Goal: Task Accomplishment & Management: Use online tool/utility

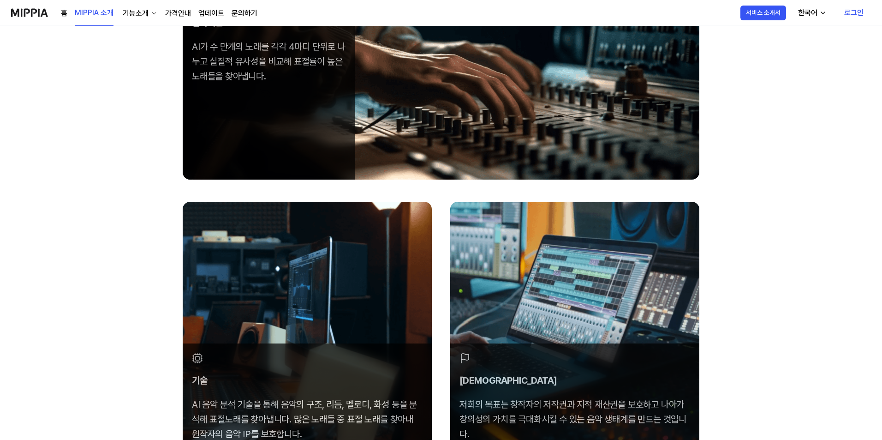
scroll to position [92, 0]
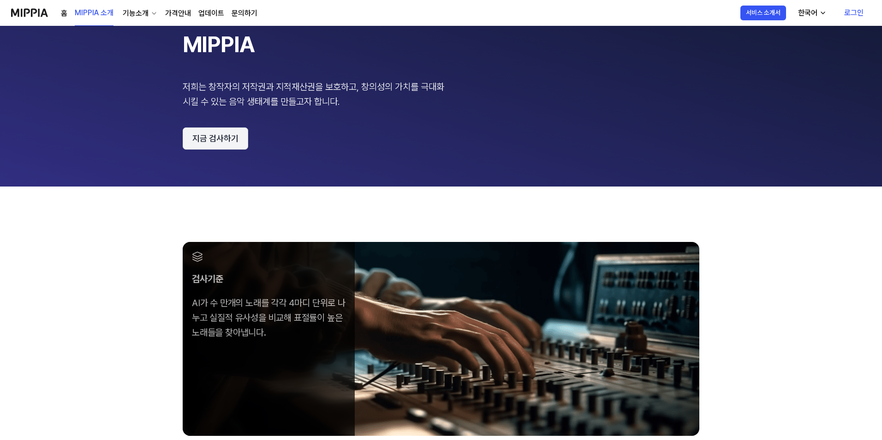
click at [228, 146] on button "지금 검사하기" at bounding box center [216, 138] width 66 height 22
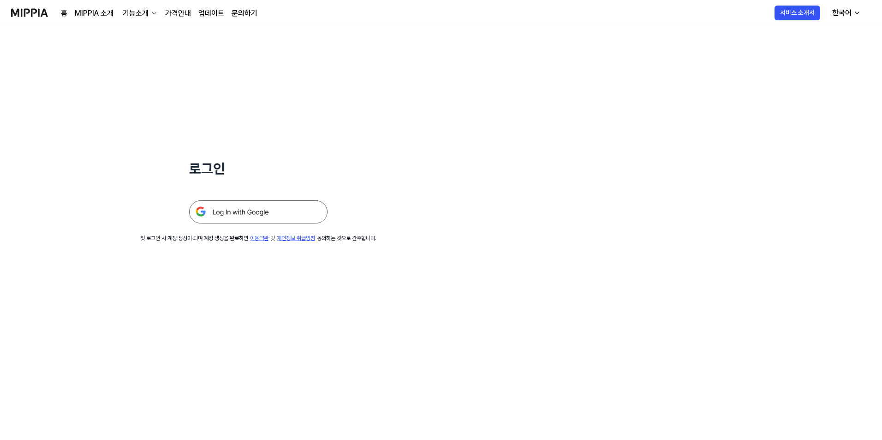
click at [258, 209] on img at bounding box center [258, 211] width 138 height 23
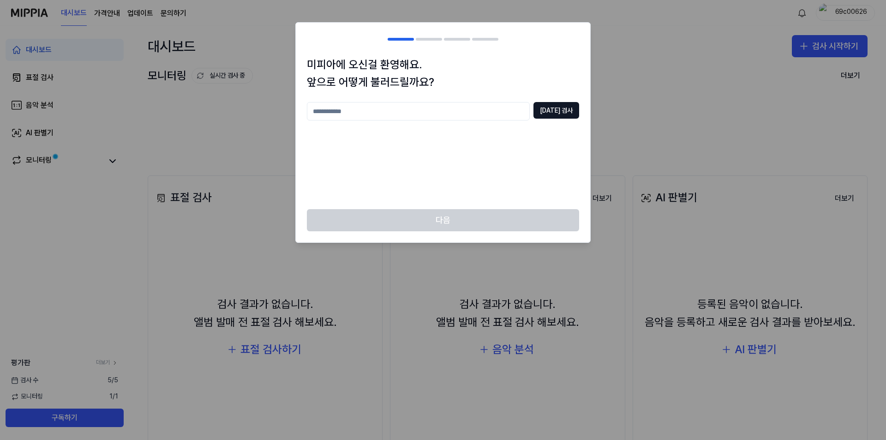
click at [455, 116] on input "text" at bounding box center [418, 111] width 223 height 18
type input "**"
click at [572, 106] on button "중복 검사" at bounding box center [556, 110] width 46 height 17
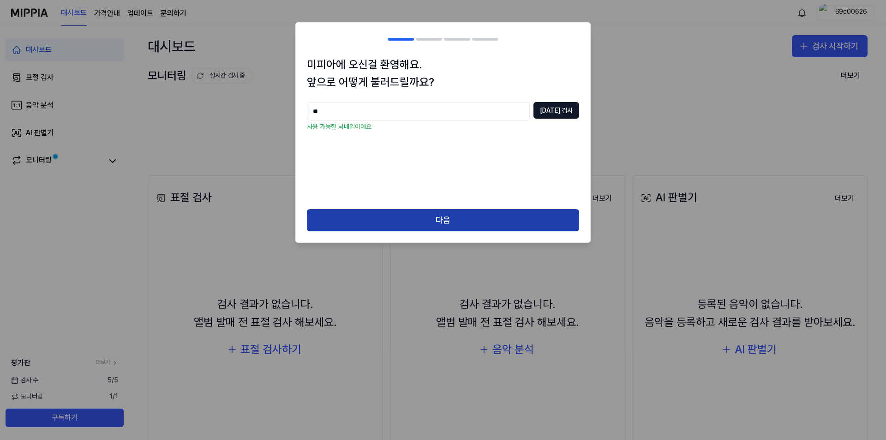
click at [484, 216] on button "다음" at bounding box center [443, 220] width 272 height 22
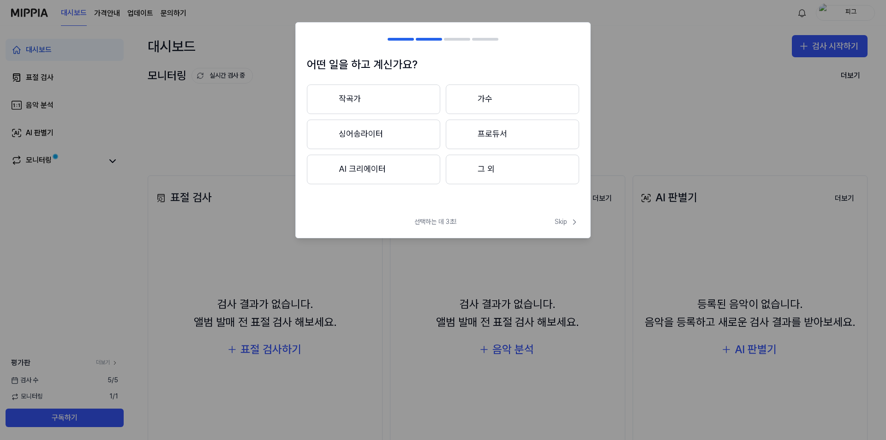
click at [396, 165] on button "AI 크리에이터" at bounding box center [373, 170] width 133 height 30
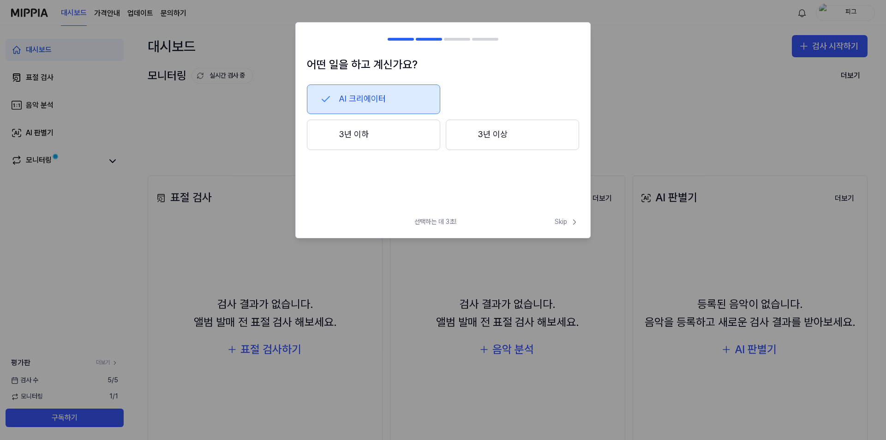
click at [379, 133] on button "3년 이하" at bounding box center [373, 134] width 133 height 30
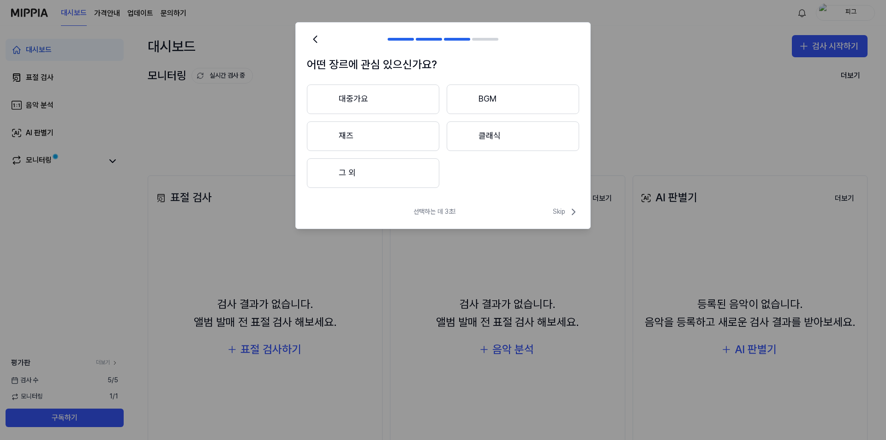
click at [403, 173] on button "그 외" at bounding box center [373, 173] width 132 height 30
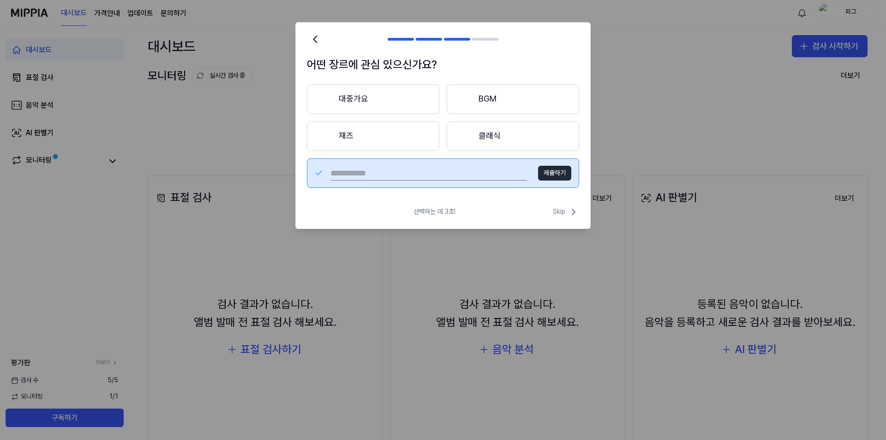
click at [549, 173] on button "제출하기" at bounding box center [554, 173] width 33 height 15
click at [373, 107] on button "대중가요" at bounding box center [373, 99] width 132 height 30
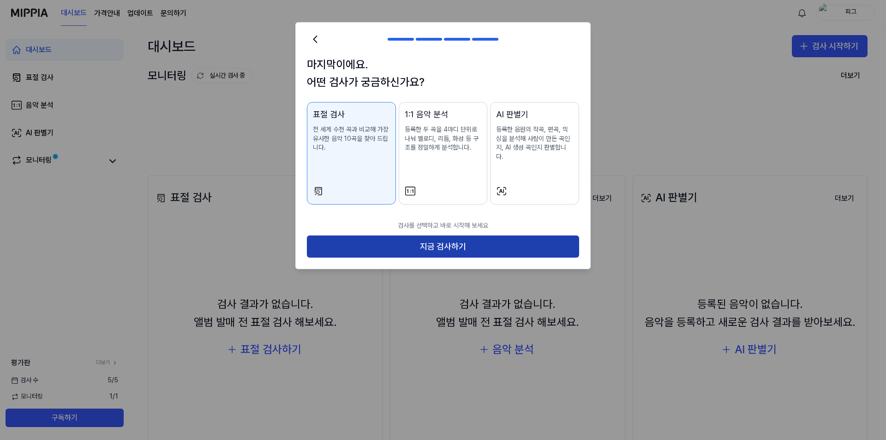
click at [428, 240] on button "지금 검사하기" at bounding box center [443, 246] width 272 height 22
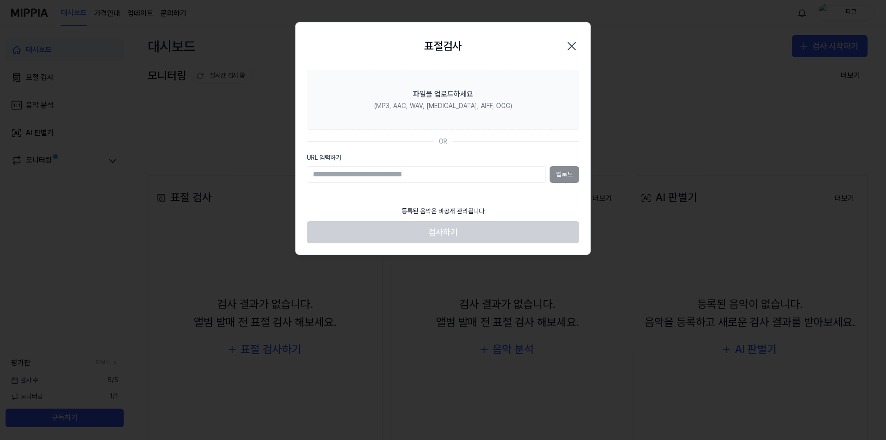
click at [556, 175] on div "업로드" at bounding box center [443, 174] width 272 height 17
click at [509, 175] on input "URL 입력하기" at bounding box center [426, 174] width 239 height 17
click at [574, 171] on div "업로드" at bounding box center [443, 174] width 272 height 17
click at [509, 179] on input "URL 입력하기" at bounding box center [426, 174] width 239 height 17
click at [584, 179] on section "파일을 업로드하세요 (MP3, AAC, WAV, FLAC, AIFF, OGG) OR URL 입력하기 업로드" at bounding box center [443, 135] width 294 height 131
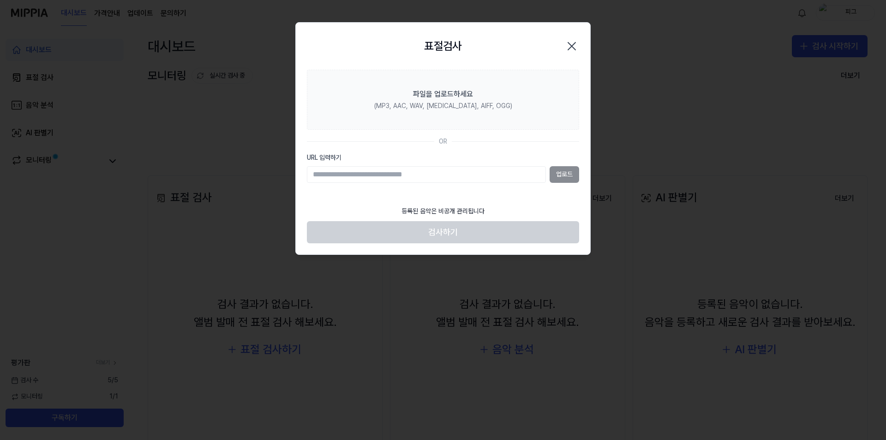
click at [442, 173] on input "URL 입력하기" at bounding box center [426, 174] width 239 height 17
paste input "**********"
type input "**********"
click at [571, 175] on button "업로드" at bounding box center [564, 174] width 30 height 17
click at [509, 175] on input "URL 입력하기" at bounding box center [426, 174] width 239 height 17
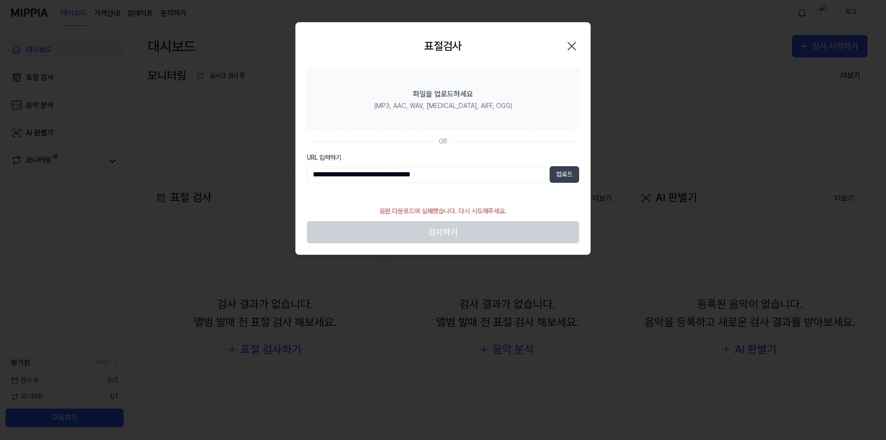
type input "**********"
click at [555, 174] on button "업로드" at bounding box center [564, 174] width 30 height 17
click at [499, 232] on footer "음원 다운로드에 실패했습니다. 다시 시도해주세요. 검사하기" at bounding box center [443, 222] width 272 height 42
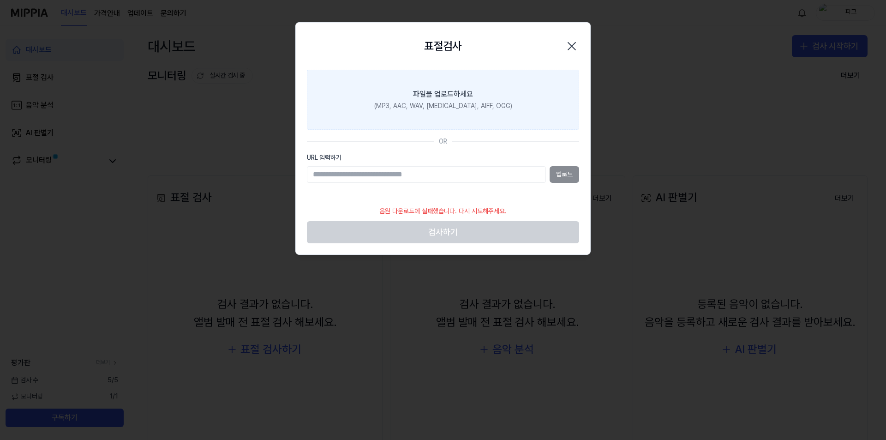
click at [514, 105] on label "파일을 업로드하세요 (MP3, AAC, WAV, FLAC, AIFF, OGG)" at bounding box center [443, 100] width 272 height 60
click at [0, 0] on input "파일을 업로드하세요 (MP3, AAC, WAV, FLAC, AIFF, OGG)" at bounding box center [0, 0] width 0 height 0
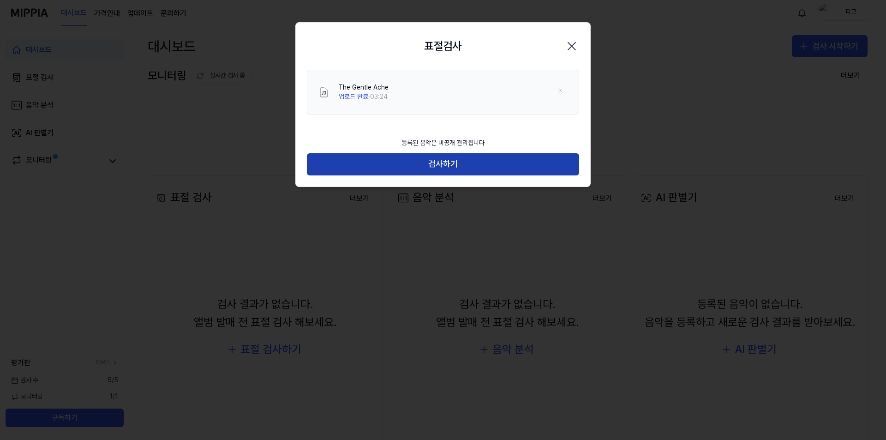
click at [445, 161] on button "검사하기" at bounding box center [443, 164] width 272 height 22
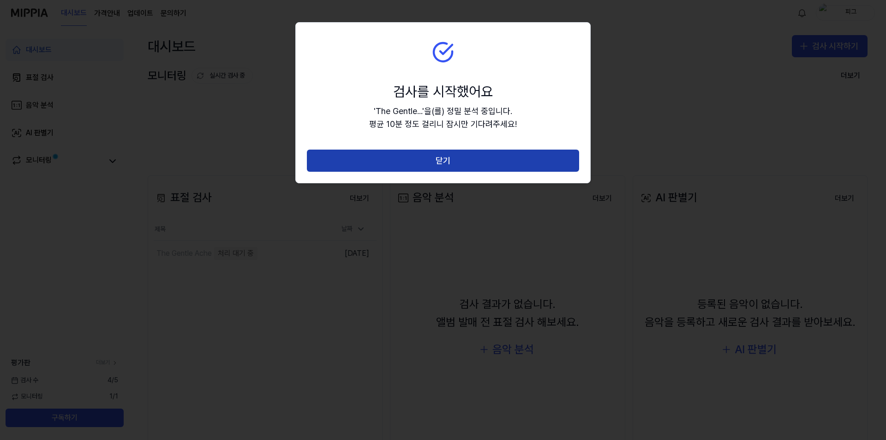
click at [449, 164] on button "닫기" at bounding box center [443, 160] width 272 height 22
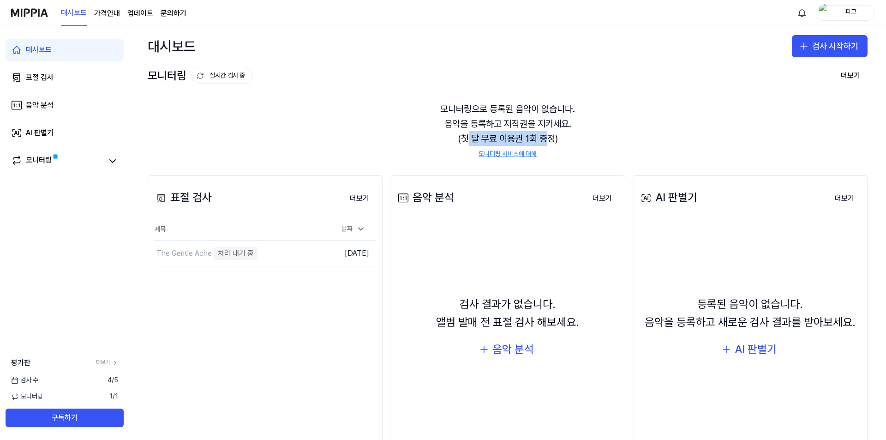
drag, startPoint x: 462, startPoint y: 136, endPoint x: 546, endPoint y: 135, distance: 84.0
click at [546, 135] on div "모니터링으로 등록된 음악이 없습니다. 음악을 등록하고 저작권을 지키세요. (첫 달 무료 이용권 1회 증정) 모니터링 서비스에 대해" at bounding box center [508, 129] width 720 height 79
click at [101, 12] on page\) "가격안내" at bounding box center [107, 13] width 26 height 11
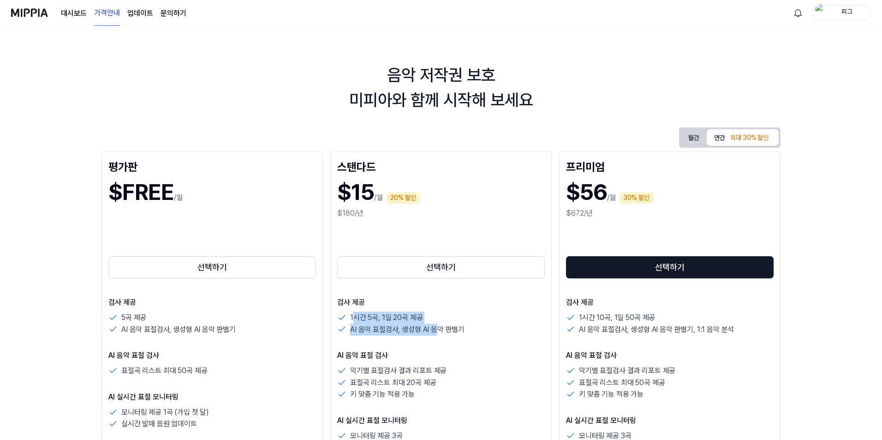
drag, startPoint x: 352, startPoint y: 318, endPoint x: 437, endPoint y: 330, distance: 86.2
click at [437, 330] on div "1시간 5곡, 1일 20곡 제공 AI 음악 표절검사, 생성형 AI 음악 판별기" at bounding box center [441, 323] width 208 height 24
click at [441, 331] on p "AI 음악 표절검사, 생성형 AI 음악 판별기" at bounding box center [407, 329] width 114 height 12
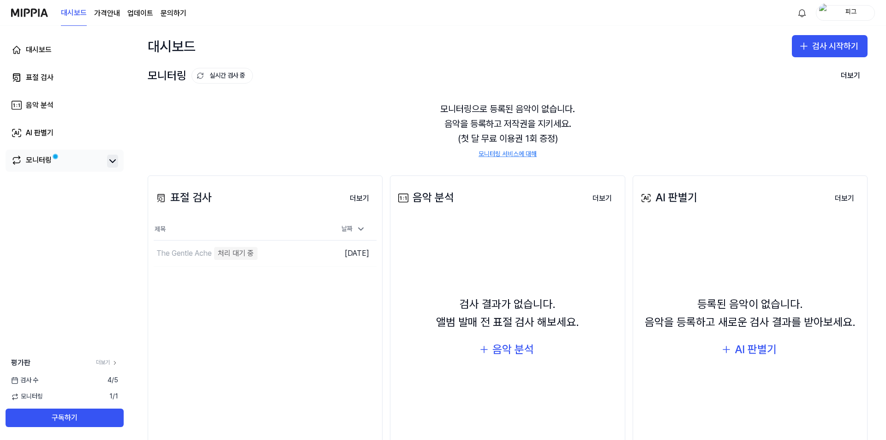
click at [110, 157] on icon at bounding box center [112, 160] width 11 height 11
click at [111, 162] on icon at bounding box center [112, 160] width 11 height 11
click at [820, 49] on button "검사 시작하기" at bounding box center [830, 46] width 76 height 22
click at [782, 70] on div "표절 검사" at bounding box center [789, 71] width 24 height 9
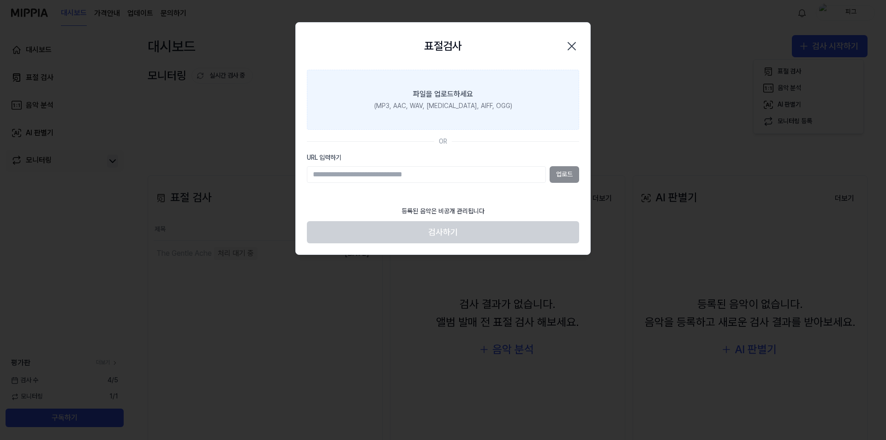
click at [541, 90] on label "파일을 업로드하세요 (MP3, AAC, WAV, FLAC, AIFF, OGG)" at bounding box center [443, 100] width 272 height 60
click at [0, 0] on input "파일을 업로드하세요 (MP3, AAC, WAV, FLAC, AIFF, OGG)" at bounding box center [0, 0] width 0 height 0
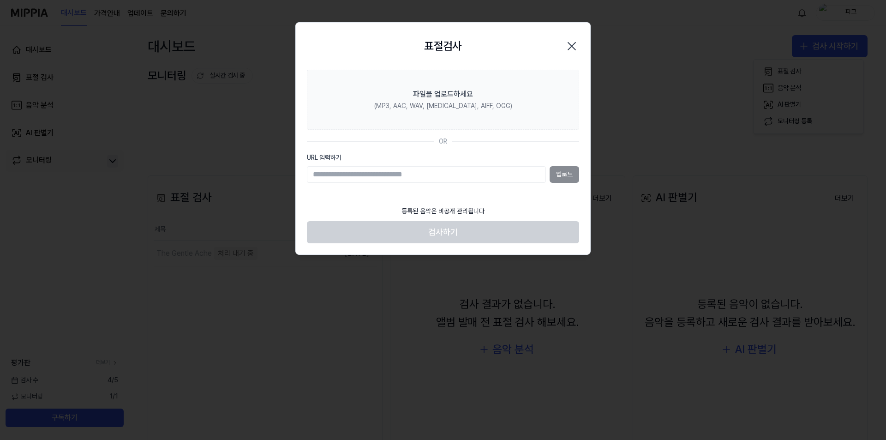
click at [572, 46] on icon "button" at bounding box center [571, 45] width 7 height 7
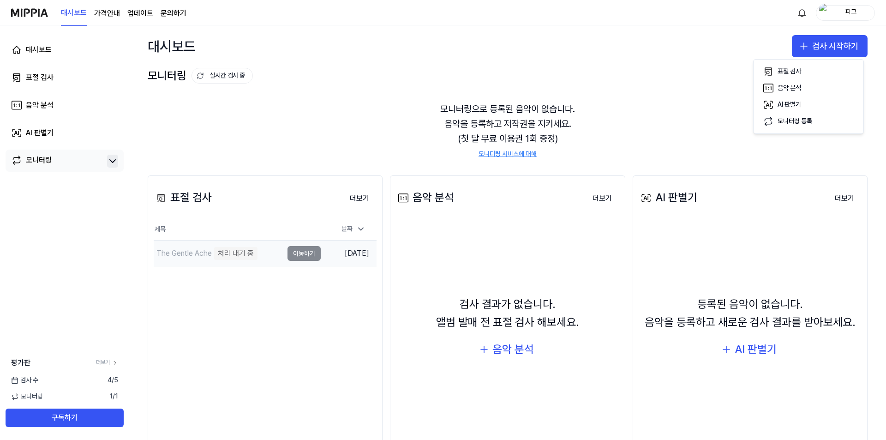
click at [354, 256] on td "[DATE]" at bounding box center [349, 253] width 56 height 26
click at [101, 12] on page\) "가격안내" at bounding box center [107, 13] width 26 height 11
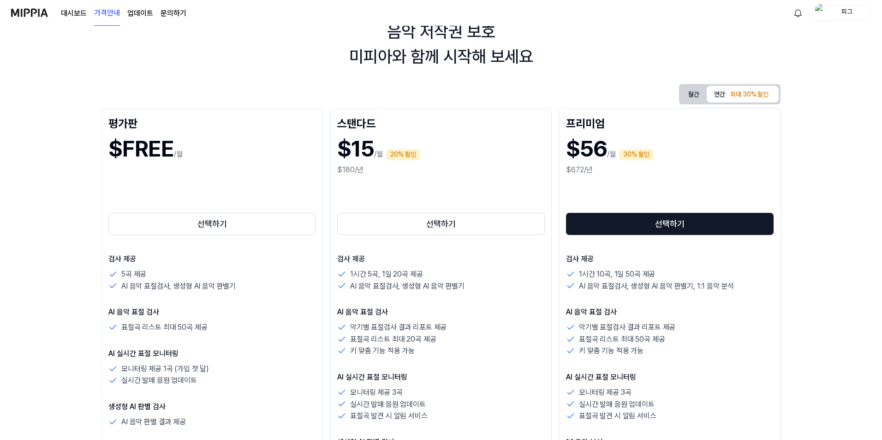
scroll to position [92, 0]
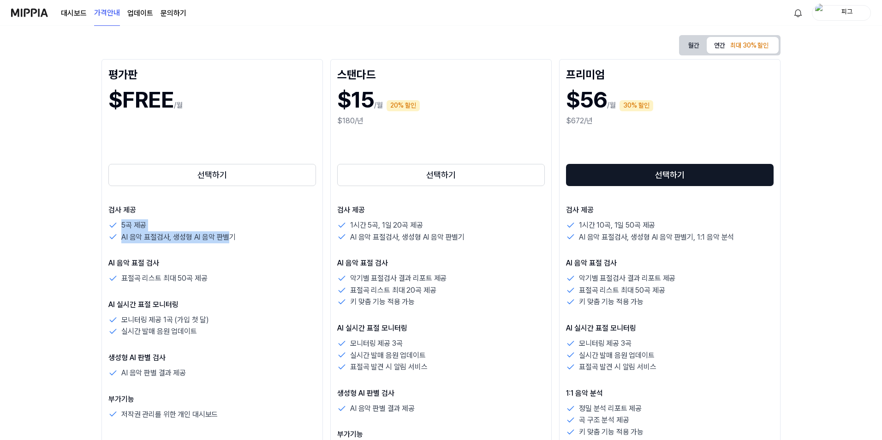
drag, startPoint x: 123, startPoint y: 224, endPoint x: 231, endPoint y: 248, distance: 110.9
click at [231, 248] on div "검사 제공 5곡 제공 AI 음악 표절검사, 생성형 AI 음악 판별기 AI 음악 표절 검사 표절곡 리스트 최대 50곡 제공 AI 실시간 표절 모…" at bounding box center [212, 311] width 208 height 215
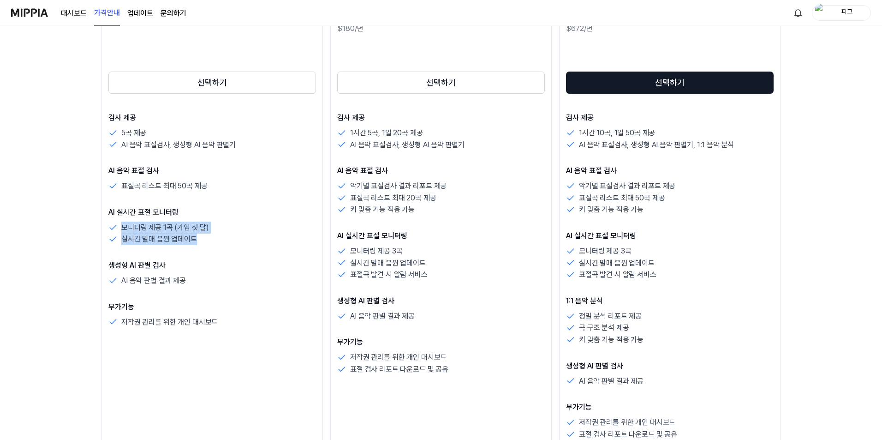
drag, startPoint x: 120, startPoint y: 227, endPoint x: 194, endPoint y: 237, distance: 74.1
click at [194, 237] on div "모니터링 제공 1곡 (가입 첫 달) 실시간 발매 음원 업데이트" at bounding box center [212, 233] width 208 height 24
click at [194, 237] on p "실시간 발매 음원 업데이트" at bounding box center [159, 239] width 76 height 12
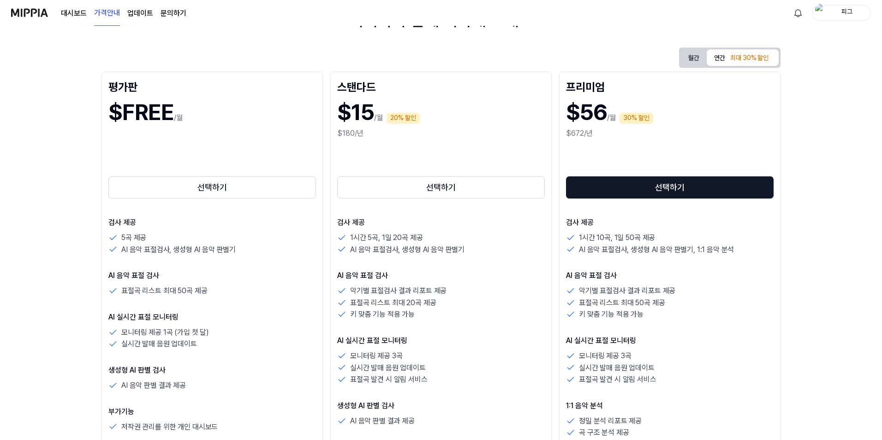
scroll to position [0, 0]
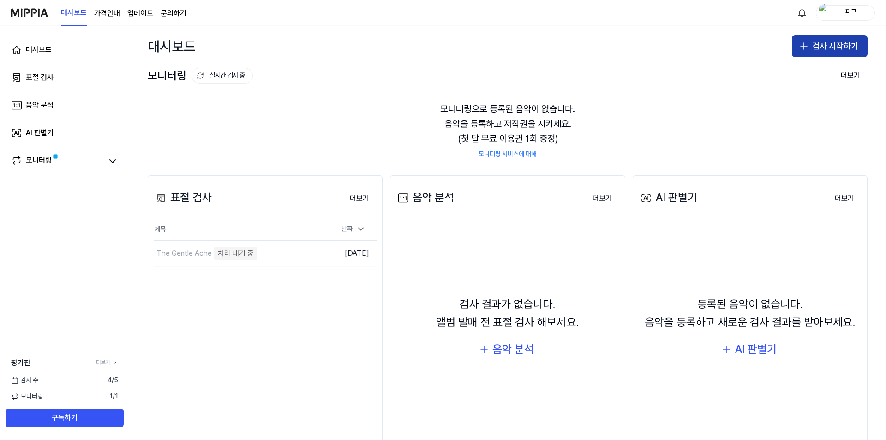
click at [804, 48] on icon "button" at bounding box center [803, 46] width 11 height 11
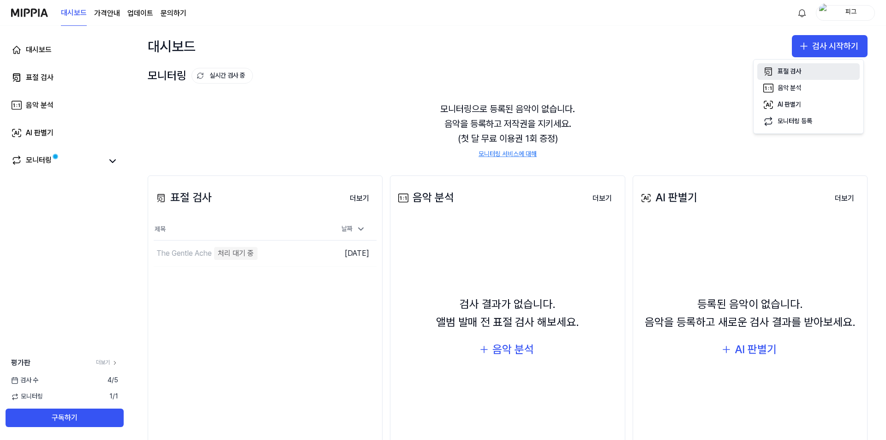
click at [792, 73] on div "표절 검사" at bounding box center [789, 71] width 24 height 9
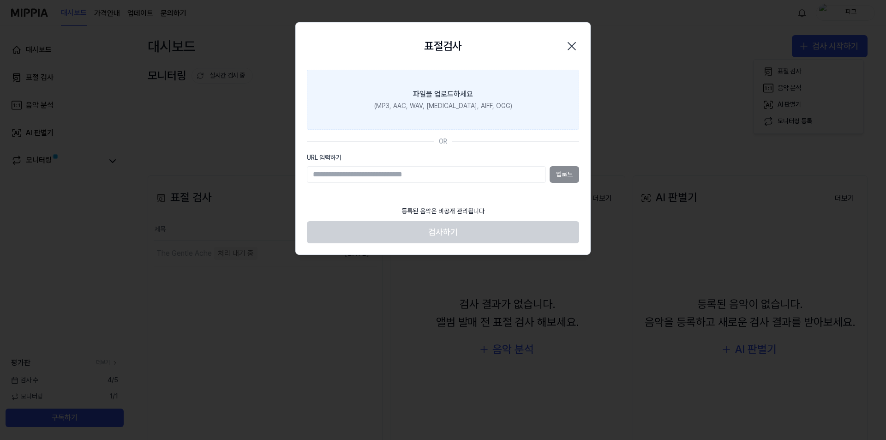
click at [471, 92] on div "파일을 업로드하세요" at bounding box center [443, 94] width 60 height 11
click at [0, 0] on input "파일을 업로드하세요 (MP3, AAC, WAV, FLAC, AIFF, OGG)" at bounding box center [0, 0] width 0 height 0
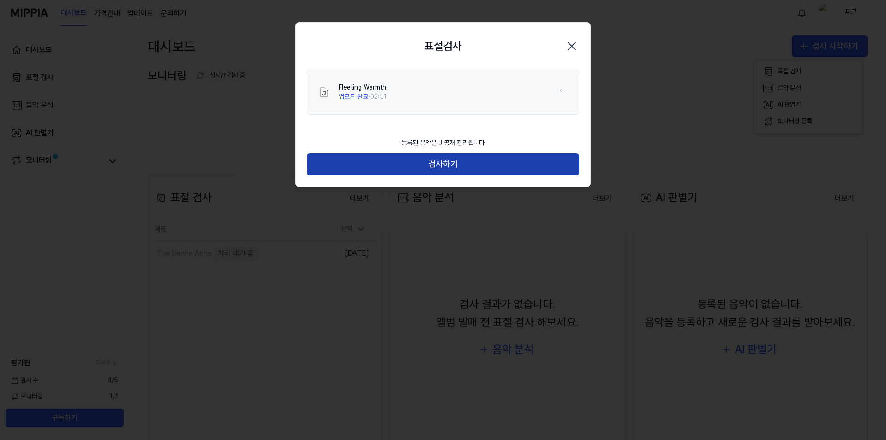
click at [378, 162] on button "검사하기" at bounding box center [443, 164] width 272 height 22
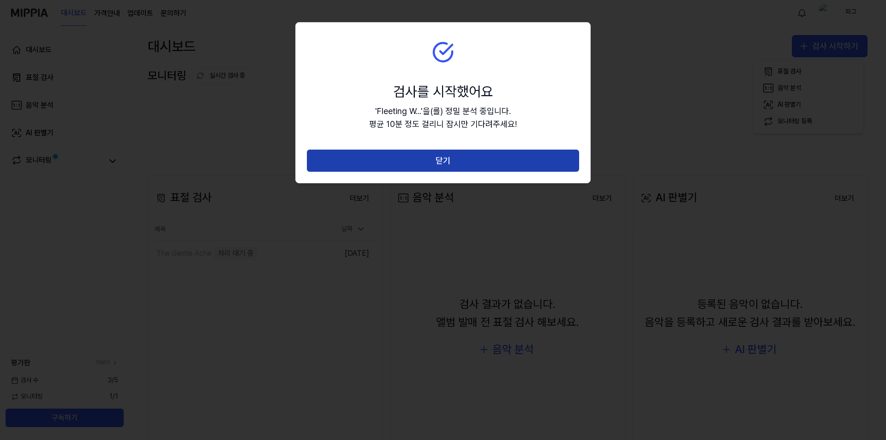
click at [380, 164] on button "닫기" at bounding box center [443, 160] width 272 height 22
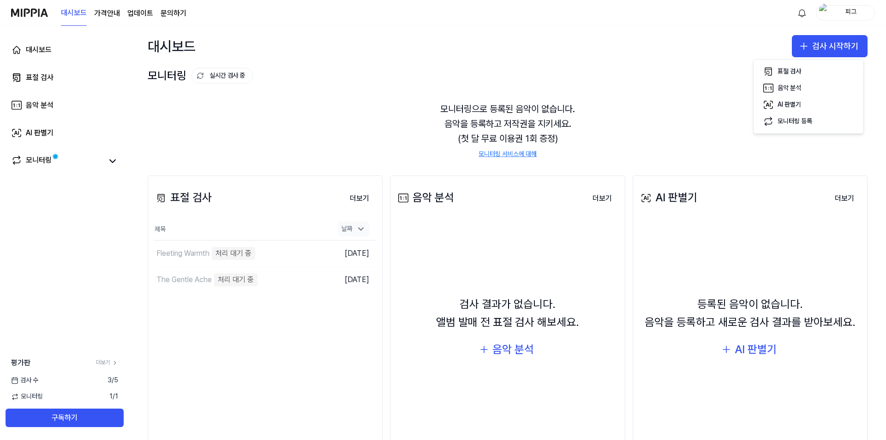
click at [361, 230] on icon at bounding box center [360, 228] width 9 height 9
click at [111, 15] on page\) "가격안내" at bounding box center [107, 13] width 26 height 11
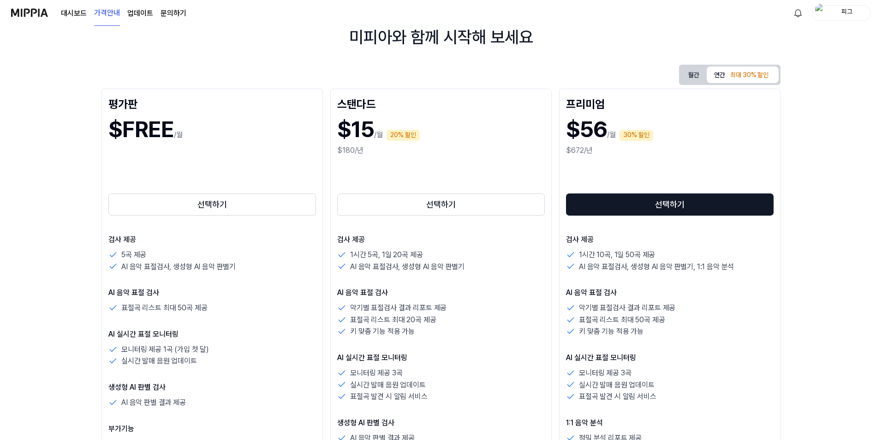
scroll to position [46, 0]
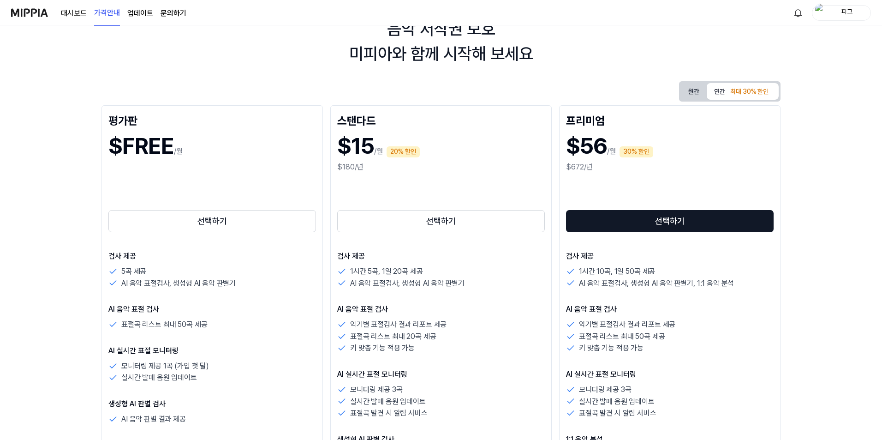
click at [27, 13] on img at bounding box center [29, 12] width 37 height 25
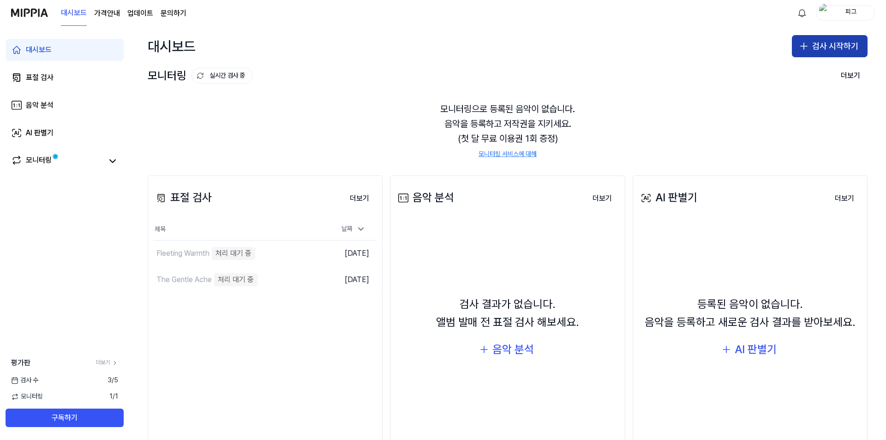
click at [807, 48] on button "검사 시작하기" at bounding box center [830, 46] width 76 height 22
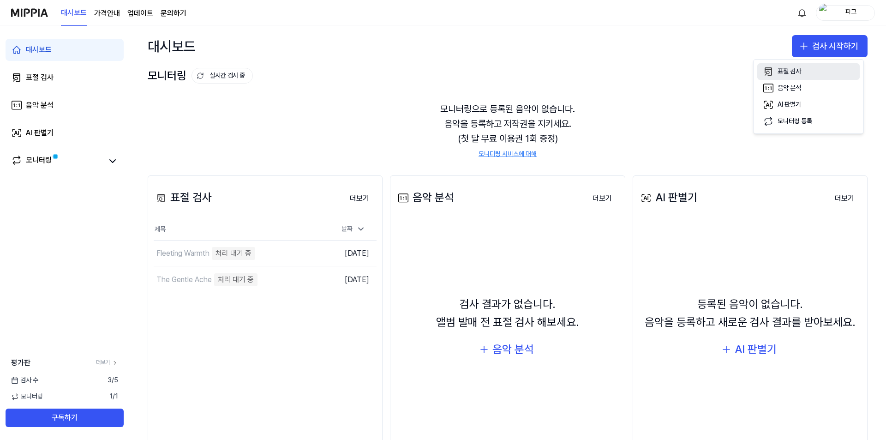
click at [796, 69] on div "표절 검사" at bounding box center [789, 71] width 24 height 9
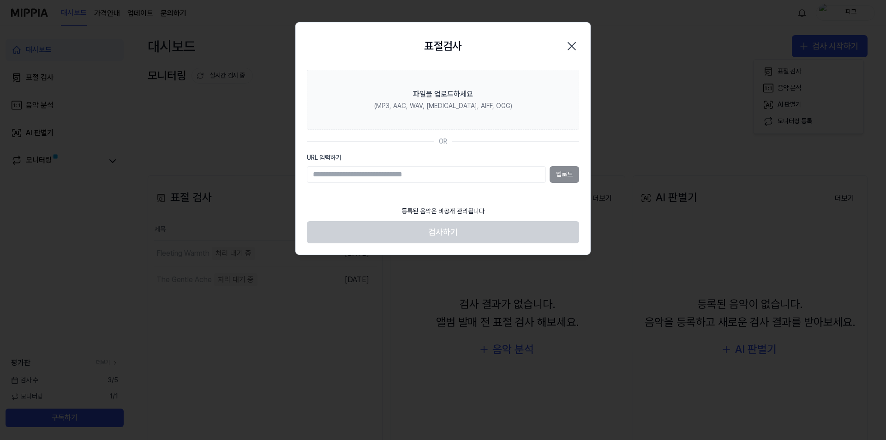
click at [568, 170] on div "업로드" at bounding box center [443, 174] width 272 height 17
click at [563, 171] on div "업로드" at bounding box center [443, 174] width 272 height 17
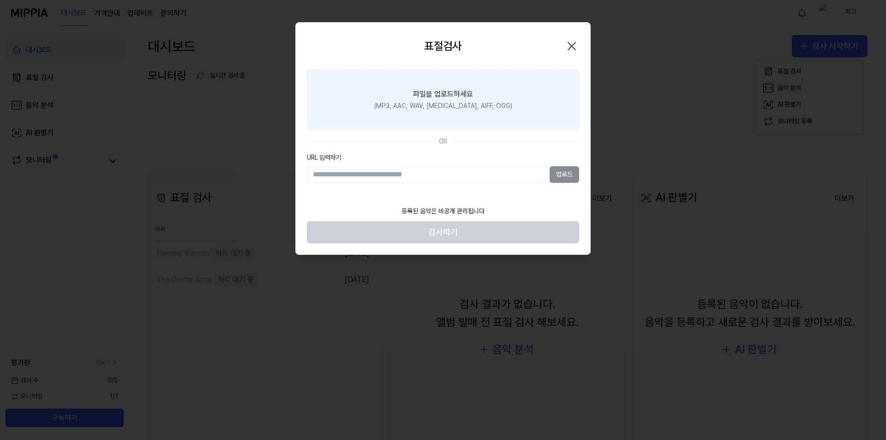
click at [489, 101] on label "파일을 업로드하세요 (MP3, AAC, WAV, FLAC, AIFF, OGG)" at bounding box center [443, 100] width 272 height 60
click at [0, 0] on input "파일을 업로드하세요 (MP3, AAC, WAV, FLAC, AIFF, OGG)" at bounding box center [0, 0] width 0 height 0
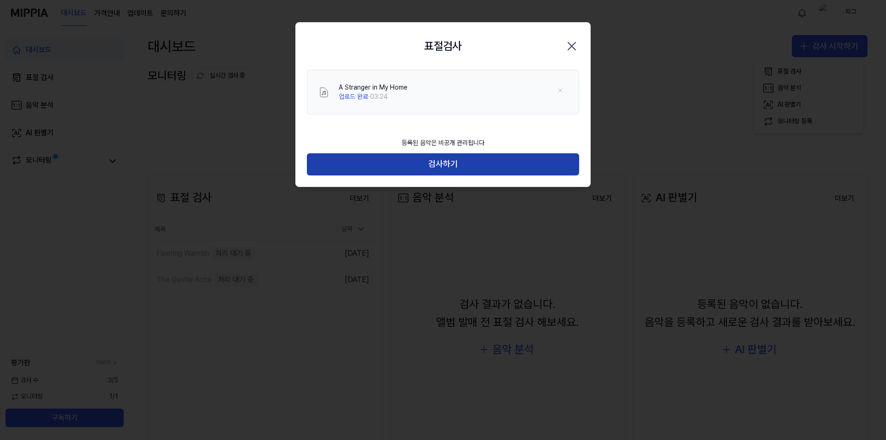
click at [451, 161] on button "검사하기" at bounding box center [443, 164] width 272 height 22
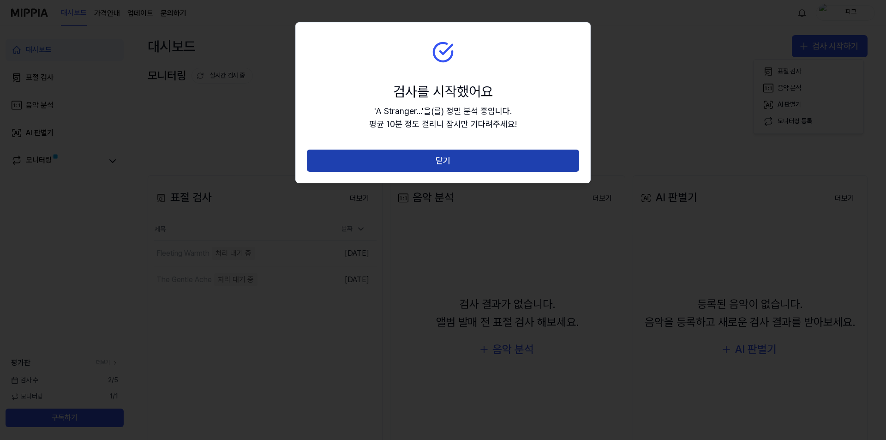
click at [499, 161] on button "닫기" at bounding box center [443, 160] width 272 height 22
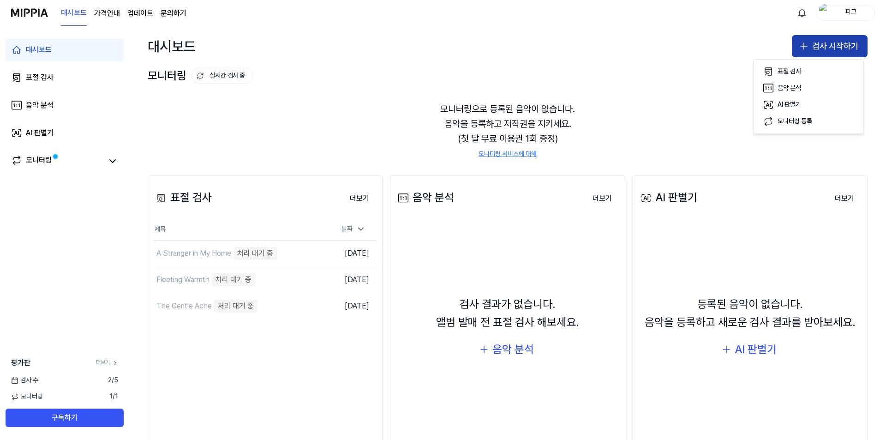
click at [803, 45] on icon "button" at bounding box center [803, 46] width 11 height 11
click at [802, 39] on button "검사 시작하기" at bounding box center [830, 46] width 76 height 22
click at [795, 69] on div "표절 검사" at bounding box center [789, 71] width 24 height 9
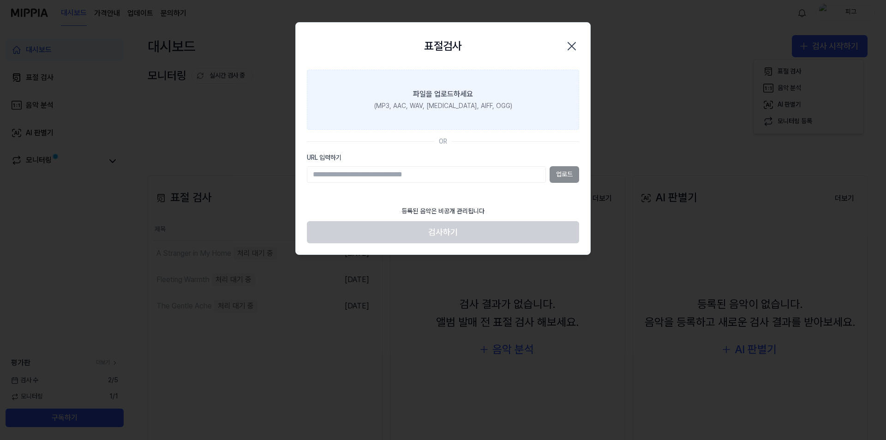
click at [472, 109] on div "(MP3, AAC, WAV, FLAC, AIFF, OGG)" at bounding box center [443, 105] width 138 height 9
click at [0, 0] on input "파일을 업로드하세요 (MP3, AAC, WAV, FLAC, AIFF, OGG)" at bounding box center [0, 0] width 0 height 0
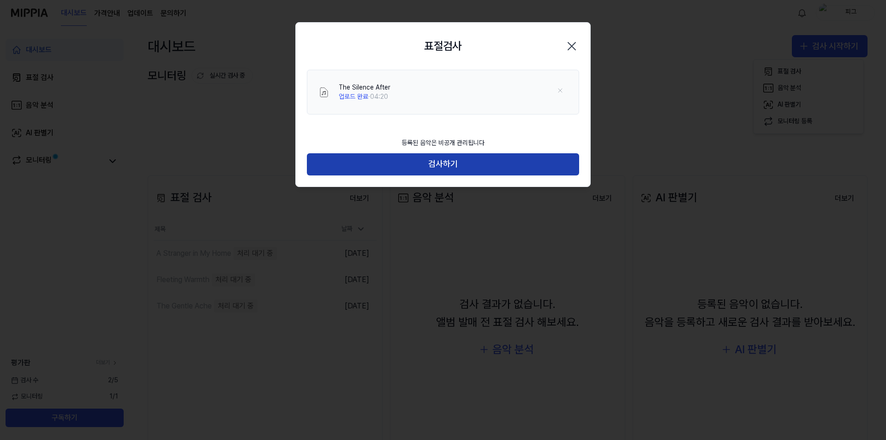
click at [483, 164] on button "검사하기" at bounding box center [443, 164] width 272 height 22
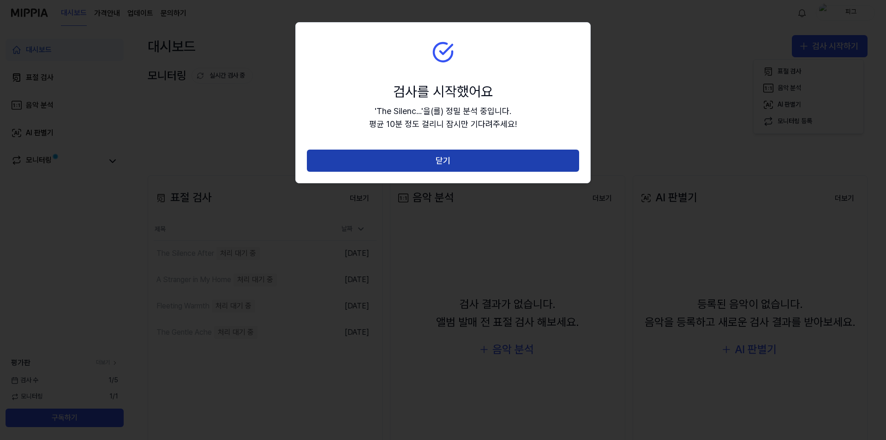
click at [488, 164] on button "닫기" at bounding box center [443, 160] width 272 height 22
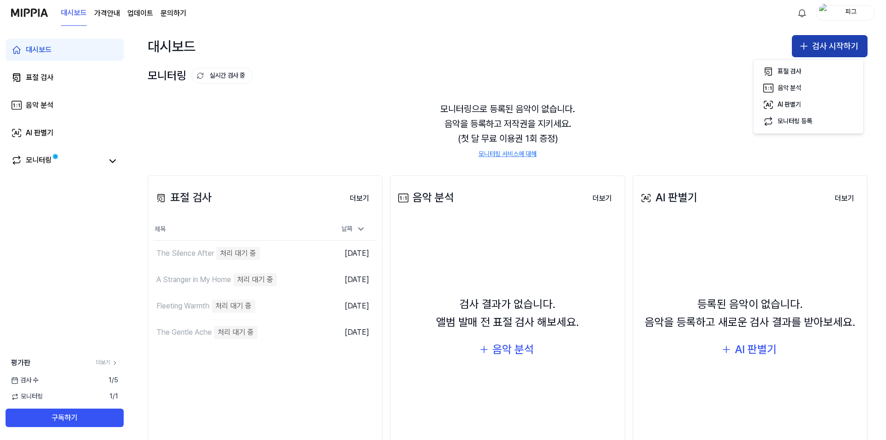
click at [798, 42] on icon "button" at bounding box center [803, 46] width 11 height 11
click at [798, 50] on icon "button" at bounding box center [803, 46] width 11 height 11
click at [782, 69] on div "표절 검사" at bounding box center [789, 71] width 24 height 9
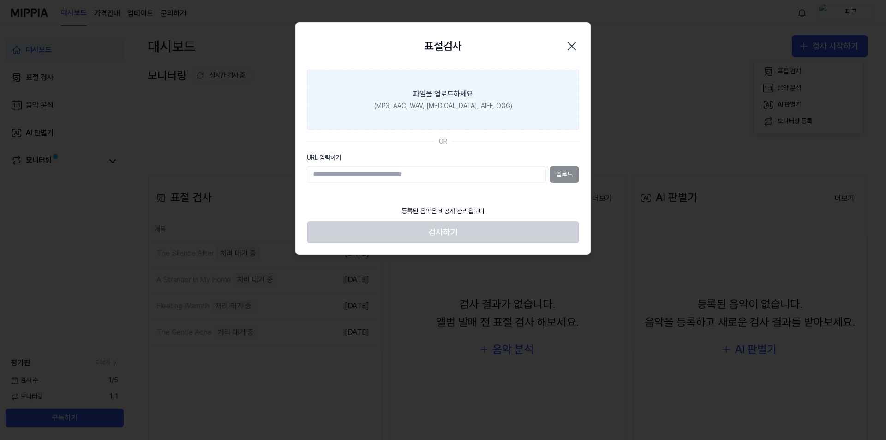
click at [472, 101] on label "파일을 업로드하세요 (MP3, AAC, WAV, FLAC, AIFF, OGG)" at bounding box center [443, 100] width 272 height 60
click at [0, 0] on input "파일을 업로드하세요 (MP3, AAC, WAV, FLAC, AIFF, OGG)" at bounding box center [0, 0] width 0 height 0
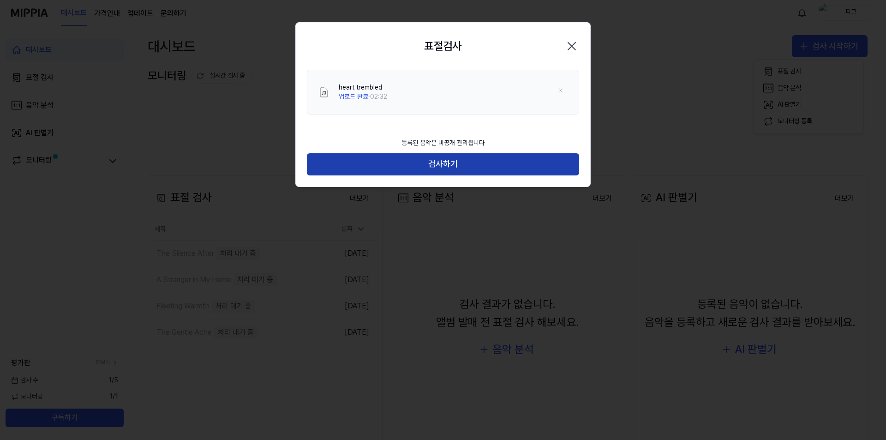
click at [476, 165] on button "검사하기" at bounding box center [443, 164] width 272 height 22
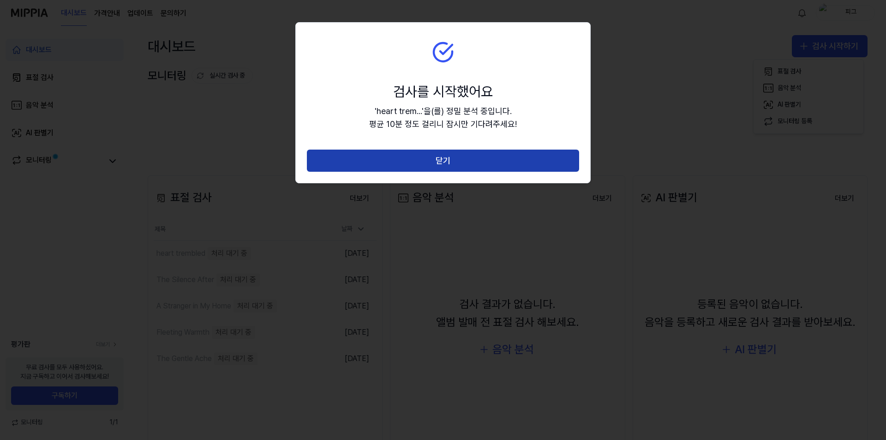
click at [466, 159] on button "닫기" at bounding box center [443, 160] width 272 height 22
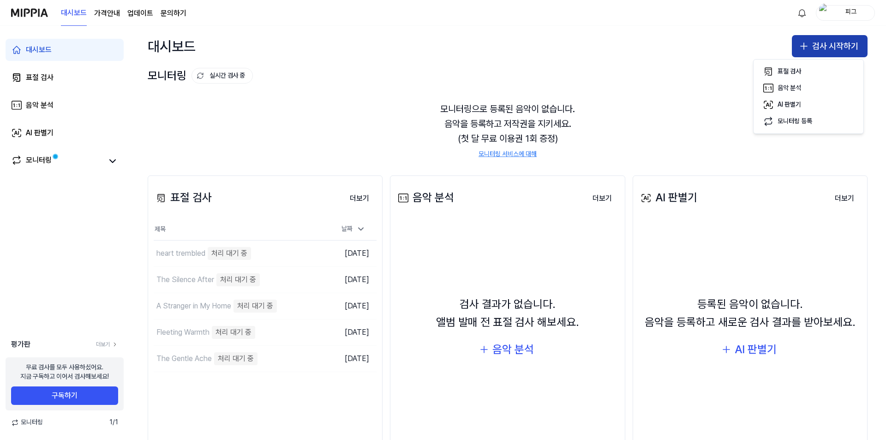
click at [811, 45] on button "검사 시작하기" at bounding box center [830, 46] width 76 height 22
click at [809, 43] on button "검사 시작하기" at bounding box center [830, 46] width 76 height 22
click at [782, 72] on div "표절 검사" at bounding box center [789, 71] width 24 height 9
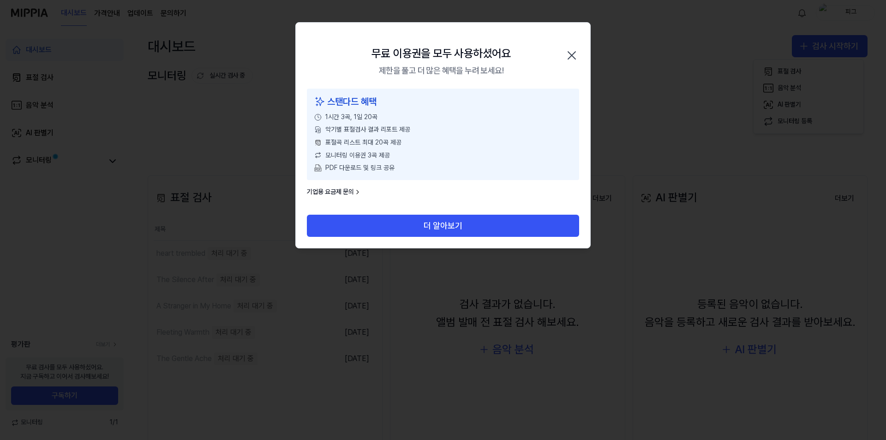
click at [577, 53] on icon "button" at bounding box center [571, 55] width 15 height 15
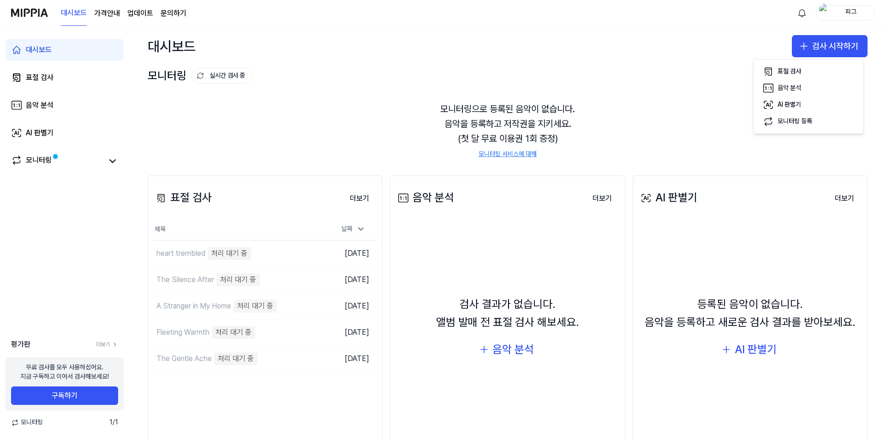
click at [361, 115] on div "모니터링으로 등록된 음악이 없습니다. 음악을 등록하고 저작권을 지키세요. (첫 달 무료 이용권 1회 증정) 모니터링 서비스에 대해" at bounding box center [508, 129] width 720 height 79
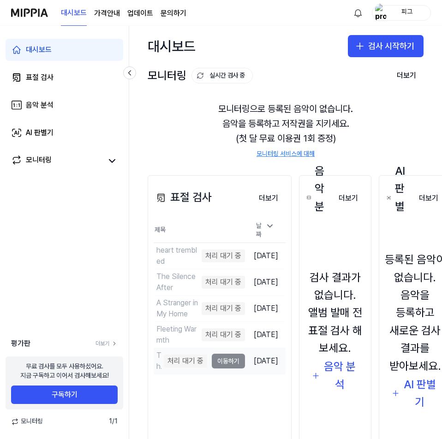
click at [228, 359] on td "The Gentle Ache 처리 대기 중 이동하기" at bounding box center [199, 361] width 91 height 26
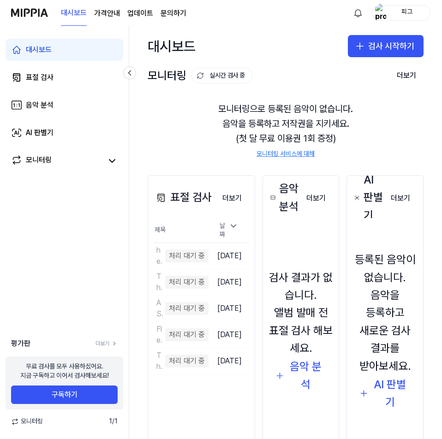
click at [194, 122] on div "모니터링으로 등록된 음악이 없습니다. 음악을 등록하고 저작권을 지키세요. (첫 달 무료 이용권 1회 증정) 모니터링 서비스에 대해" at bounding box center [286, 129] width 276 height 79
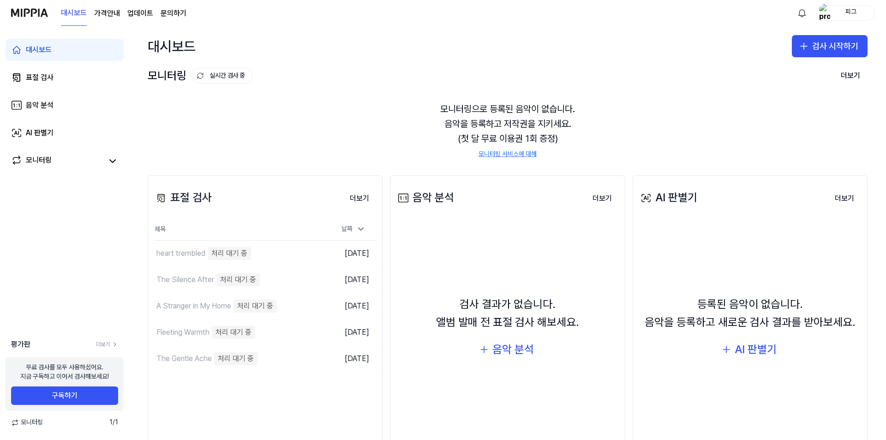
click at [366, 117] on div "모니터링으로 등록된 음악이 없습니다. 음악을 등록하고 저작권을 지키세요. (첫 달 무료 이용권 1회 증정) 모니터링 서비스에 대해" at bounding box center [508, 129] width 720 height 79
click at [308, 254] on td "heart trembled 처리 대기 중 이동하기" at bounding box center [237, 253] width 167 height 26
click at [365, 228] on div "날짜" at bounding box center [353, 228] width 31 height 15
click at [361, 198] on button "더보기" at bounding box center [359, 198] width 34 height 18
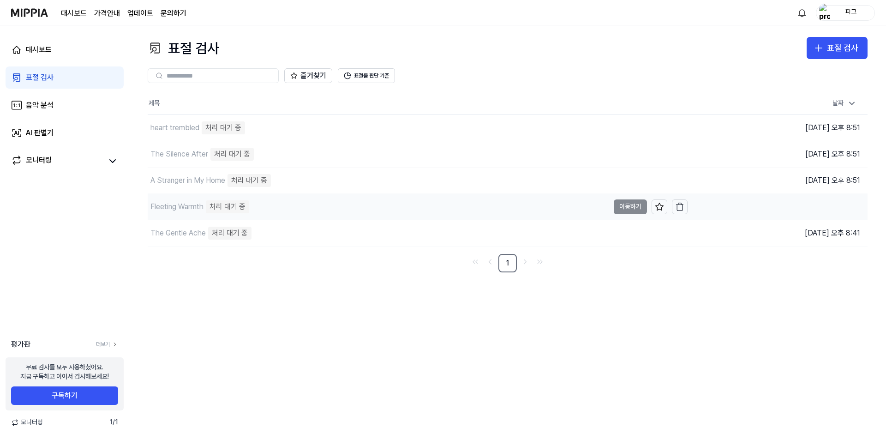
click at [632, 205] on td "Fleeting Warmth 처리 대기 중 이동하기" at bounding box center [418, 207] width 540 height 26
click at [169, 232] on div "The Gentle Ache" at bounding box center [177, 232] width 55 height 11
click at [182, 204] on div "Fleeting Warmth" at bounding box center [176, 206] width 53 height 11
click at [185, 190] on div "A Stranger in My Home 처리 대기 중" at bounding box center [378, 180] width 461 height 26
click at [189, 155] on div "The Silence After" at bounding box center [179, 154] width 58 height 11
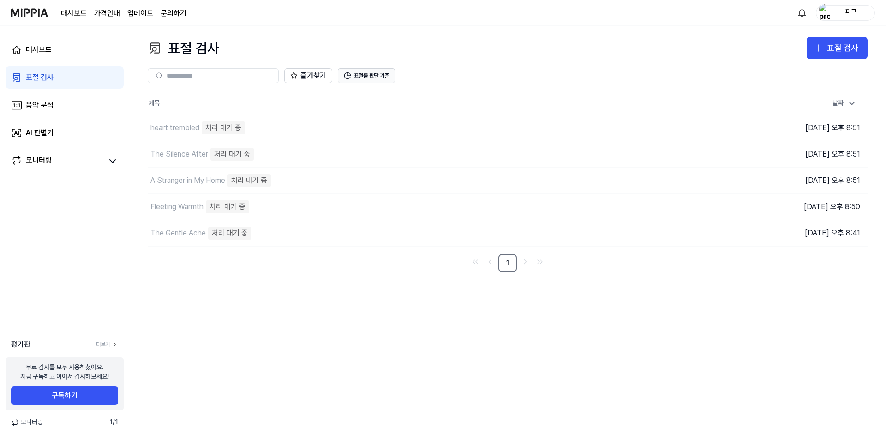
click at [352, 72] on button "표절률 판단 기준" at bounding box center [366, 75] width 57 height 15
click at [456, 63] on div "즐겨찾기 표절률 판단 기준" at bounding box center [508, 75] width 720 height 33
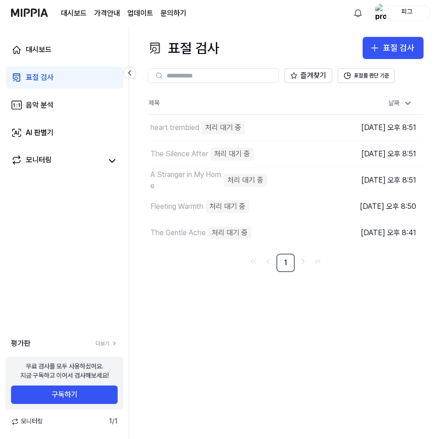
click at [30, 17] on img at bounding box center [29, 12] width 37 height 25
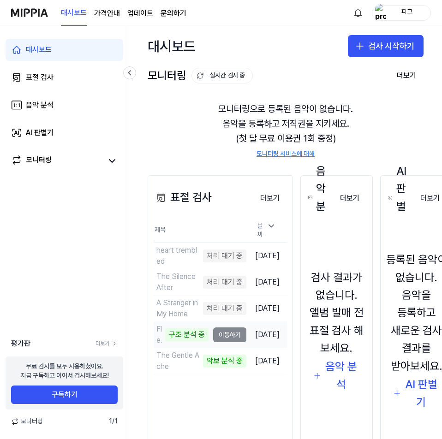
click at [226, 335] on td "Fleeting Warmth 구조 분석 중 이동하기" at bounding box center [200, 335] width 93 height 26
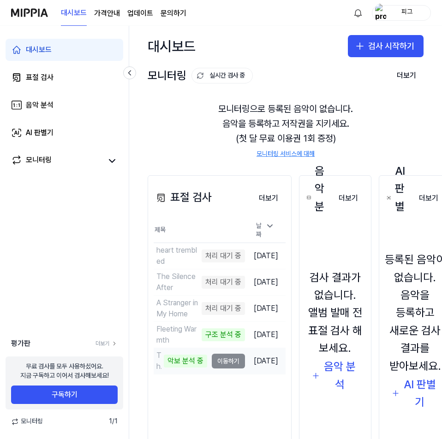
click at [226, 356] on td "The Gentle Ache 악보 분석 중 이동하기" at bounding box center [199, 361] width 91 height 26
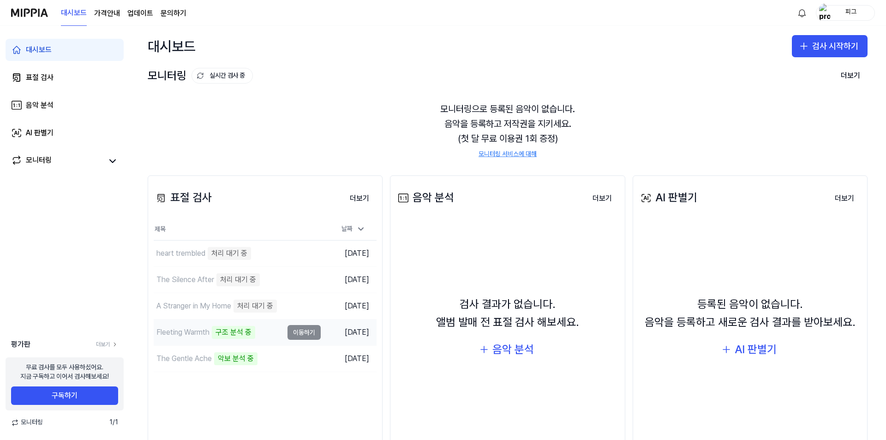
click at [341, 333] on td "[DATE]" at bounding box center [349, 332] width 56 height 26
click at [306, 329] on td "Fleeting Warmth 구조 분석 중 이동하기" at bounding box center [237, 332] width 167 height 26
click at [303, 354] on td "The Gentle Ache 악보 분석 중 이동하기" at bounding box center [237, 359] width 167 height 26
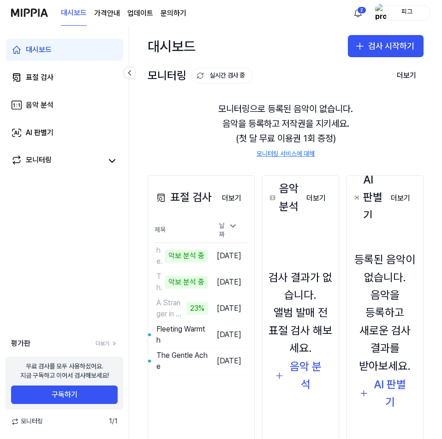
click at [86, 254] on div "대시보드 표절 검사 음악 분석 AI 판별기 모니터링 평가판 더보기 무료 검사를 모두 사용하셨어요. 지금 구독하고 이어서 검사해보세요! 구독하기…" at bounding box center [64, 232] width 129 height 413
click at [195, 149] on div "모니터링으로 등록된 음악이 없습니다. 음악을 등록하고 저작권을 지키세요. (첫 달 무료 이용권 1회 증정) 모니터링 서비스에 대해" at bounding box center [286, 129] width 276 height 79
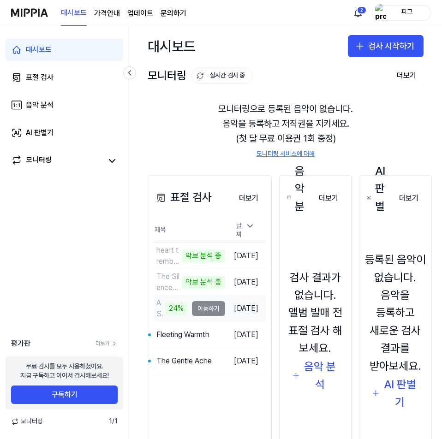
click at [209, 305] on td "A Stranger in My Home 24% 이동하기" at bounding box center [190, 309] width 72 height 26
click at [177, 306] on div "25%" at bounding box center [176, 308] width 22 height 13
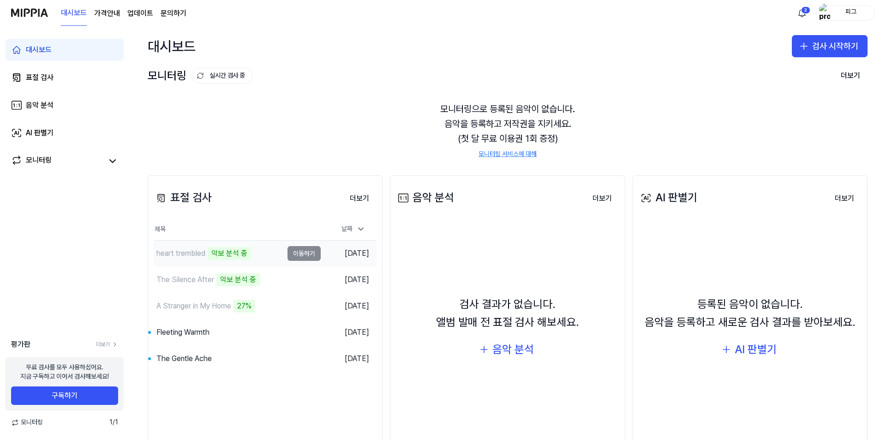
click at [305, 257] on td "heart trembled 악보 분석 중 이동하기" at bounding box center [237, 253] width 167 height 26
click at [56, 84] on link "표절 검사" at bounding box center [65, 77] width 118 height 22
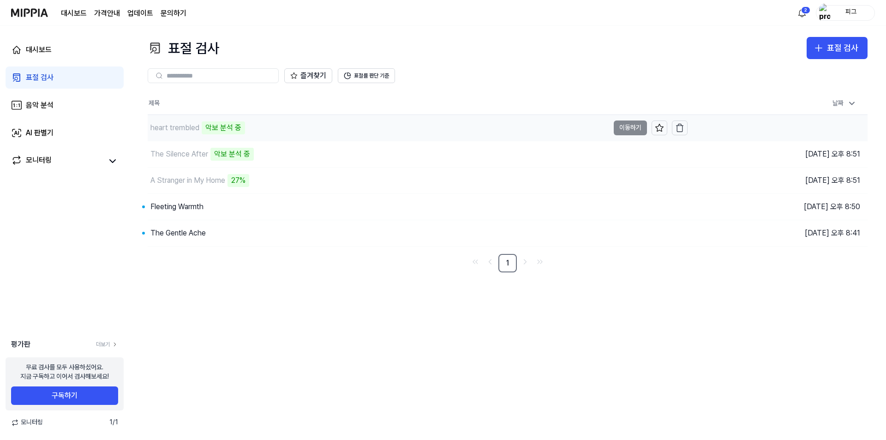
click at [442, 131] on td "heart trembled 악보 분석 중 이동하기" at bounding box center [418, 128] width 540 height 26
click at [442, 154] on td "The Silence After 악보 분석 중 이동하기" at bounding box center [418, 154] width 540 height 26
click at [442, 183] on td "A Stranger in My Home 28% 이동하기" at bounding box center [418, 180] width 540 height 26
click at [442, 88] on div "즐겨찾기 표절률 판단 기준" at bounding box center [508, 75] width 720 height 33
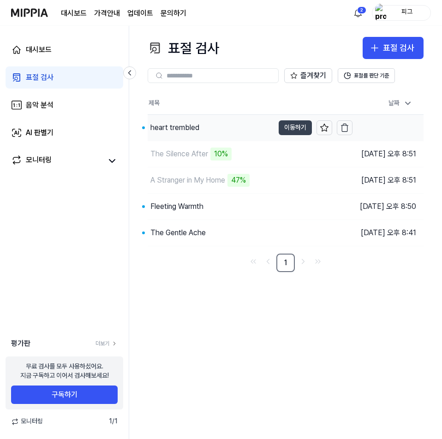
click at [279, 129] on button "이동하기" at bounding box center [295, 127] width 33 height 15
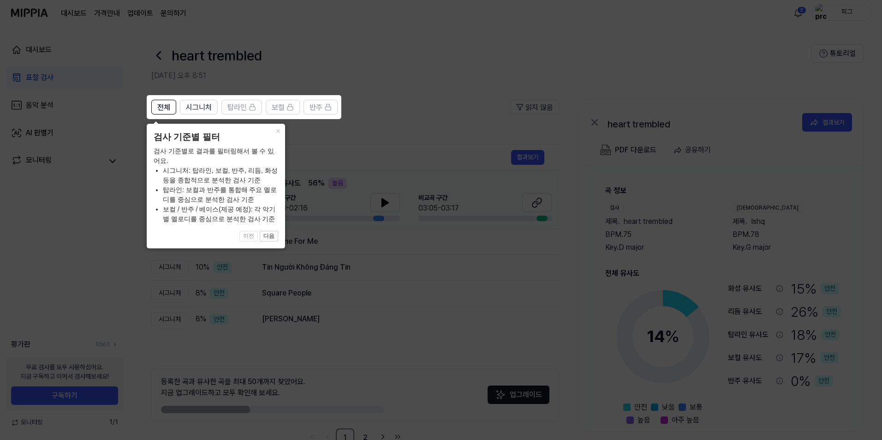
click at [413, 91] on icon at bounding box center [443, 220] width 886 height 440
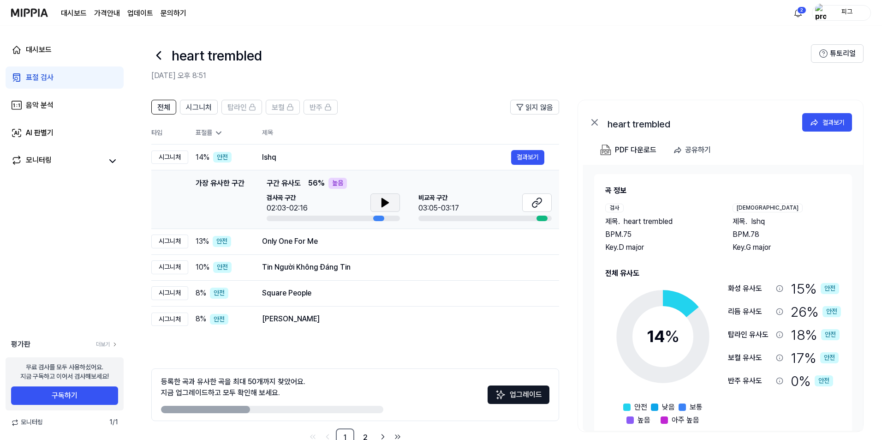
click at [383, 209] on button at bounding box center [385, 202] width 30 height 18
click at [442, 201] on icon at bounding box center [536, 202] width 11 height 11
click at [387, 207] on icon at bounding box center [385, 202] width 11 height 11
click at [361, 242] on div "Only One For Me" at bounding box center [386, 241] width 249 height 11
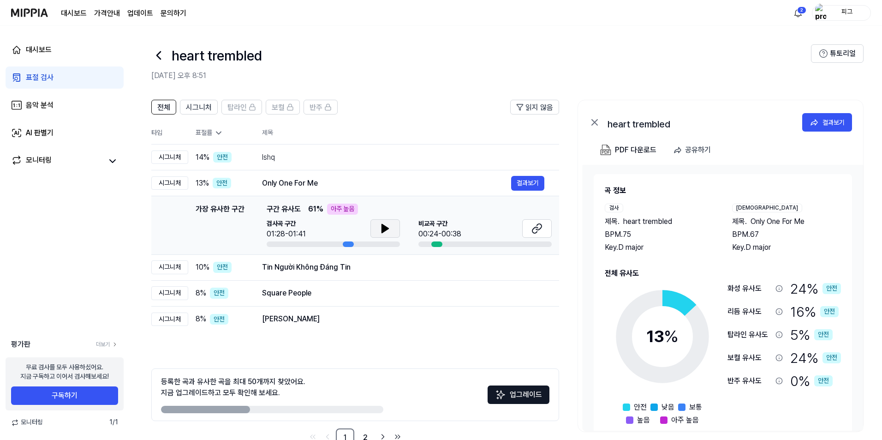
click at [373, 231] on button at bounding box center [385, 228] width 30 height 18
click at [442, 231] on icon at bounding box center [535, 230] width 6 height 6
click at [377, 235] on button at bounding box center [385, 228] width 30 height 18
click at [293, 264] on div "Tin Người Không Đáng Tin" at bounding box center [386, 267] width 249 height 11
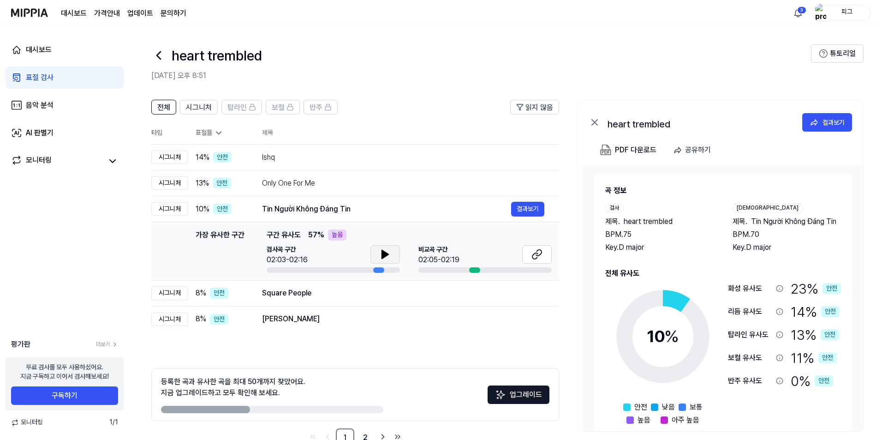
click at [386, 255] on icon at bounding box center [385, 254] width 6 height 8
click at [442, 254] on icon at bounding box center [536, 254] width 11 height 11
click at [389, 250] on icon at bounding box center [385, 254] width 11 height 11
click at [204, 131] on div "표절률" at bounding box center [222, 132] width 52 height 9
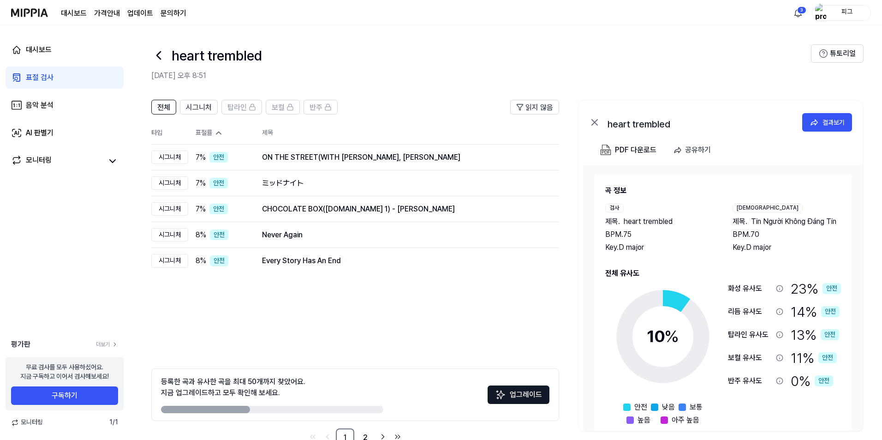
click at [204, 131] on div "표절률" at bounding box center [222, 132] width 52 height 9
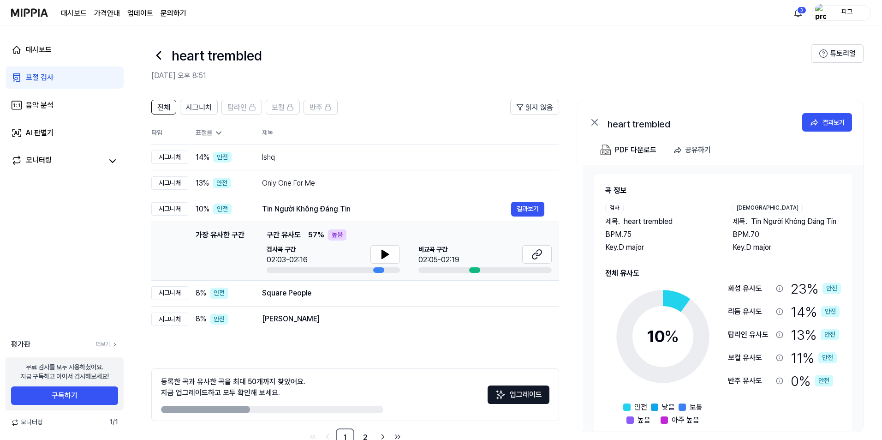
click at [204, 131] on div "표절률" at bounding box center [222, 132] width 52 height 9
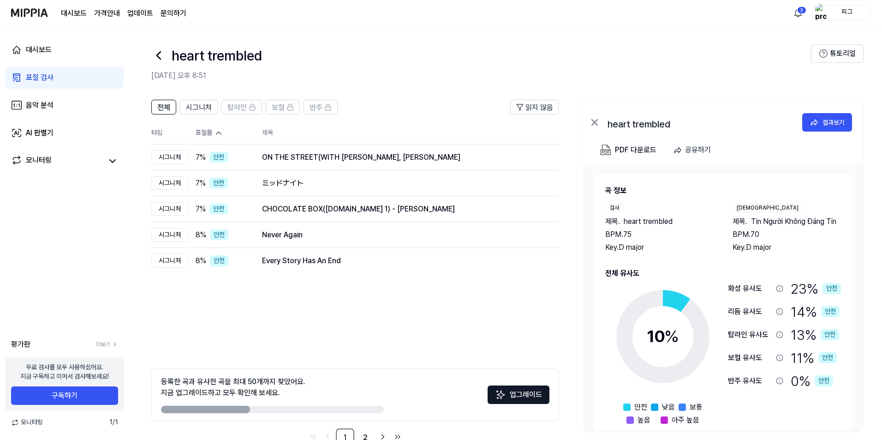
click at [204, 131] on div "표절률" at bounding box center [222, 132] width 52 height 9
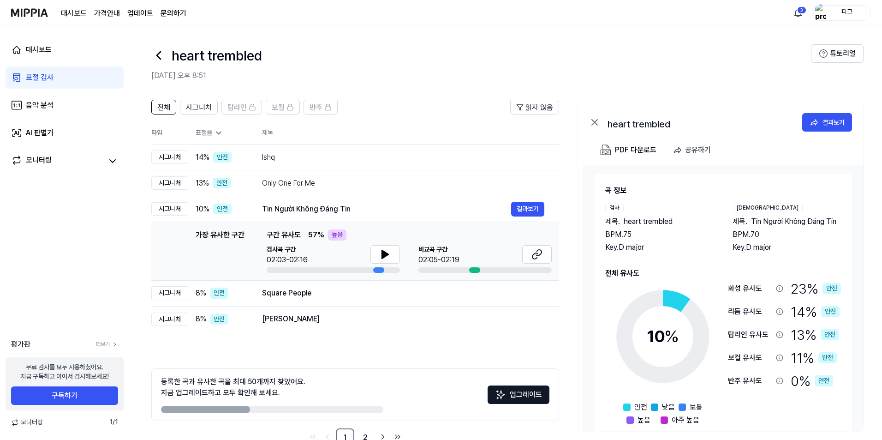
click at [204, 131] on div "표절률" at bounding box center [222, 132] width 52 height 9
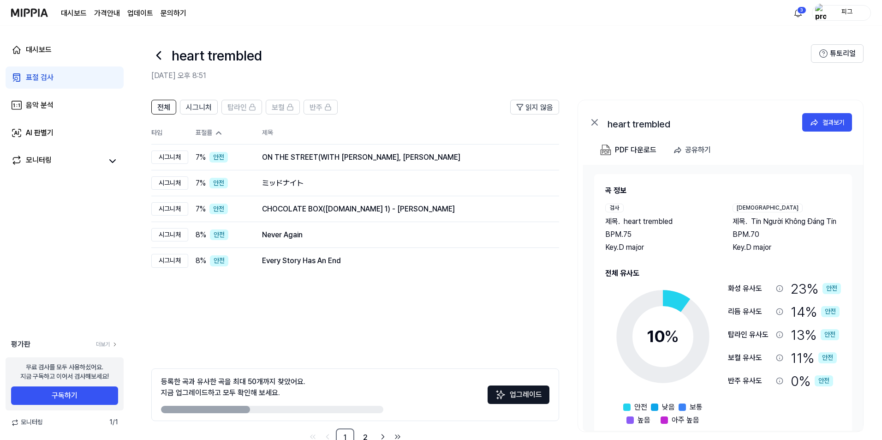
click at [166, 129] on th "타입" at bounding box center [169, 133] width 37 height 23
click at [159, 131] on th "타입" at bounding box center [169, 133] width 37 height 23
click at [52, 77] on div "표절 검사" at bounding box center [40, 77] width 28 height 11
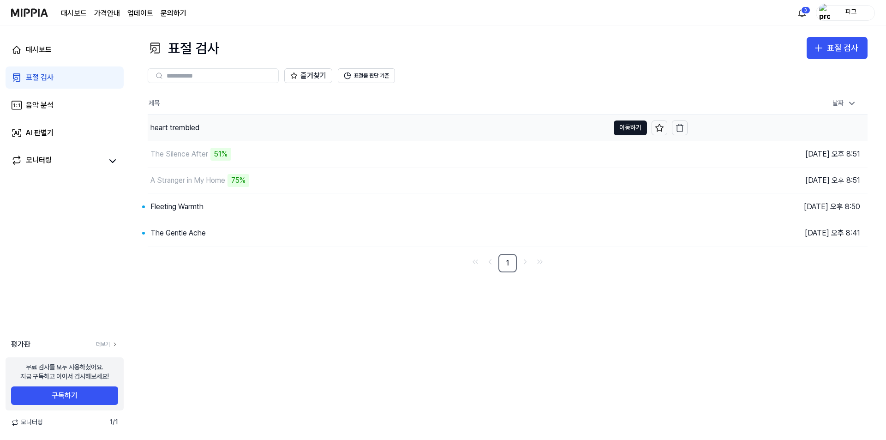
click at [179, 126] on div "heart trembled" at bounding box center [174, 127] width 49 height 11
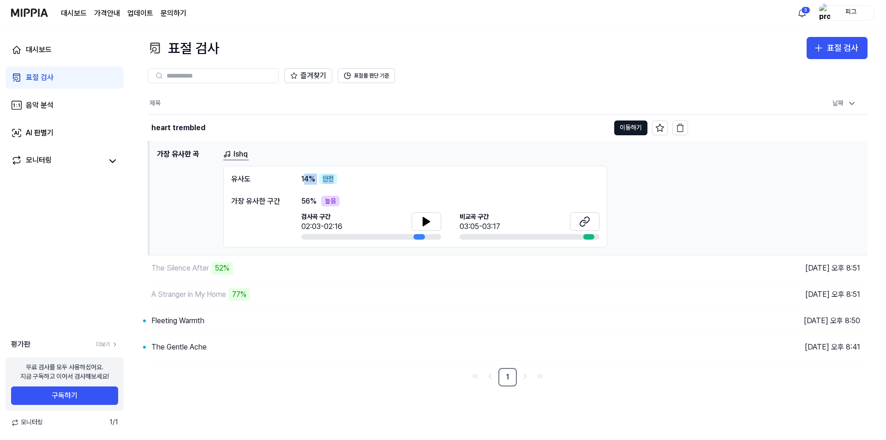
drag, startPoint x: 341, startPoint y: 178, endPoint x: 307, endPoint y: 178, distance: 34.1
click at [307, 178] on div "[DEMOGRAPHIC_DATA]도 14 % 안전" at bounding box center [415, 178] width 368 height 11
click at [307, 178] on span "14 %" at bounding box center [308, 178] width 14 height 11
click at [193, 127] on div "heart trembled" at bounding box center [178, 127] width 54 height 11
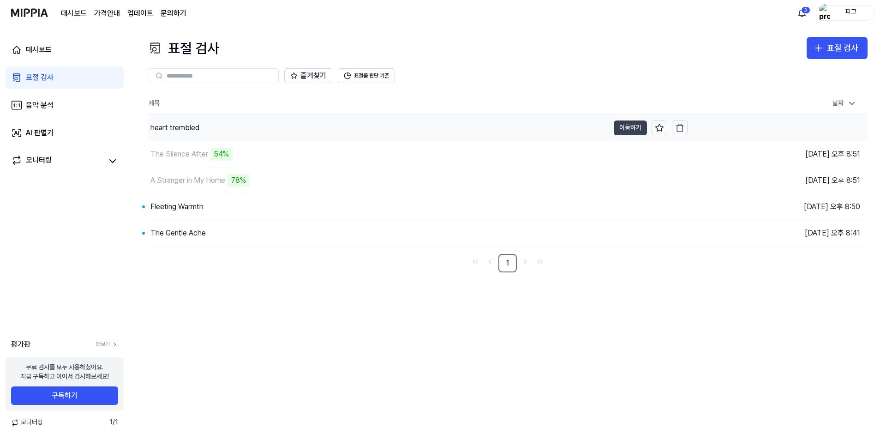
click at [442, 128] on button "이동하기" at bounding box center [630, 127] width 33 height 15
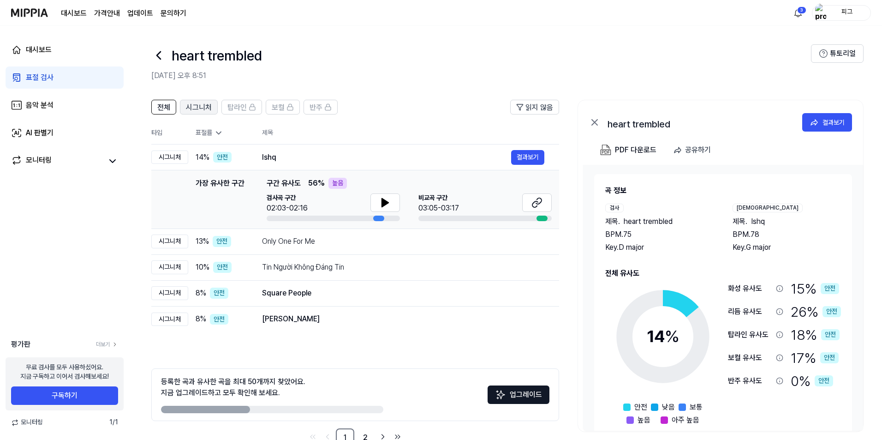
click at [212, 107] on button "시그니처" at bounding box center [199, 107] width 38 height 15
click at [172, 108] on button "전체" at bounding box center [163, 107] width 25 height 15
click at [221, 131] on icon at bounding box center [218, 132] width 9 height 9
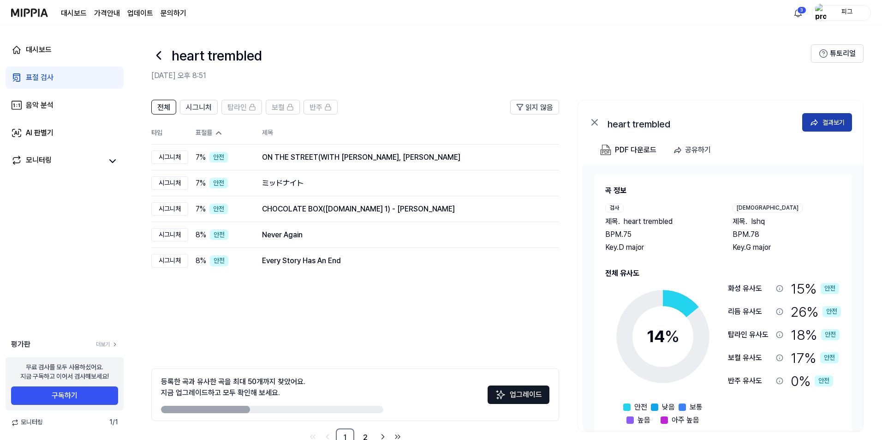
click at [442, 121] on button "결과보기" at bounding box center [827, 122] width 50 height 18
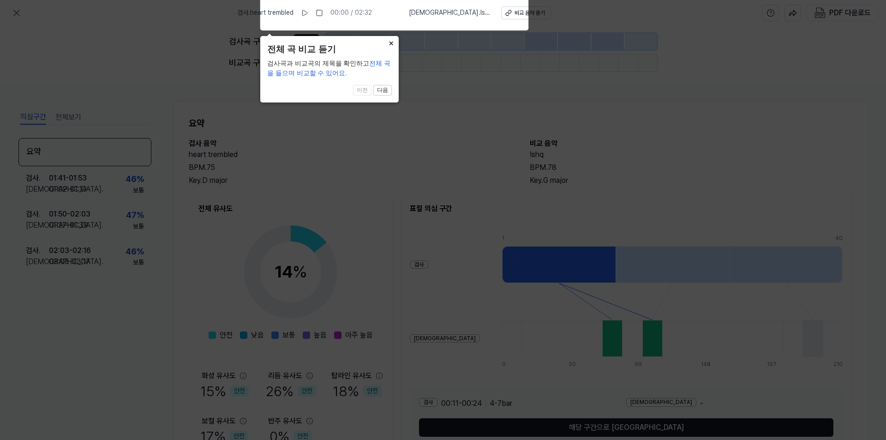
click at [387, 46] on button "×" at bounding box center [391, 42] width 15 height 13
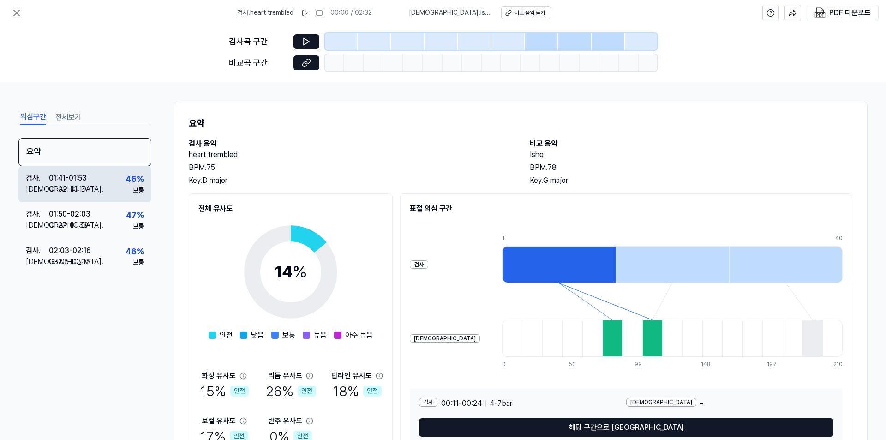
click at [84, 181] on div "01:41 - 01:53" at bounding box center [68, 178] width 38 height 11
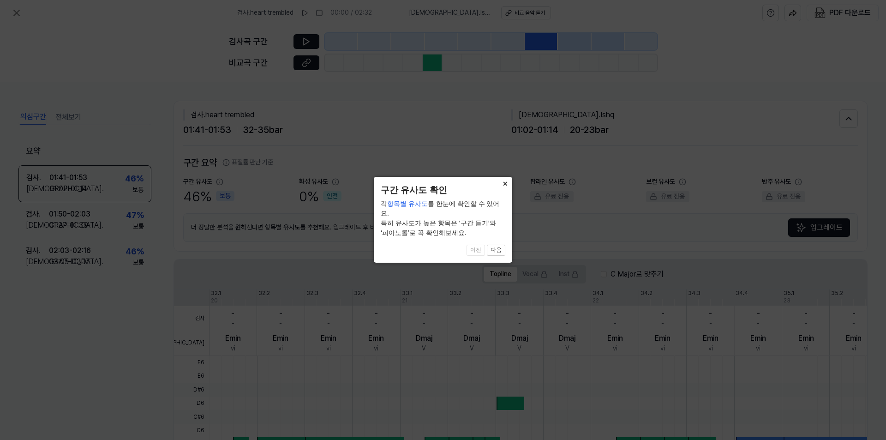
click at [442, 185] on button "×" at bounding box center [504, 183] width 15 height 13
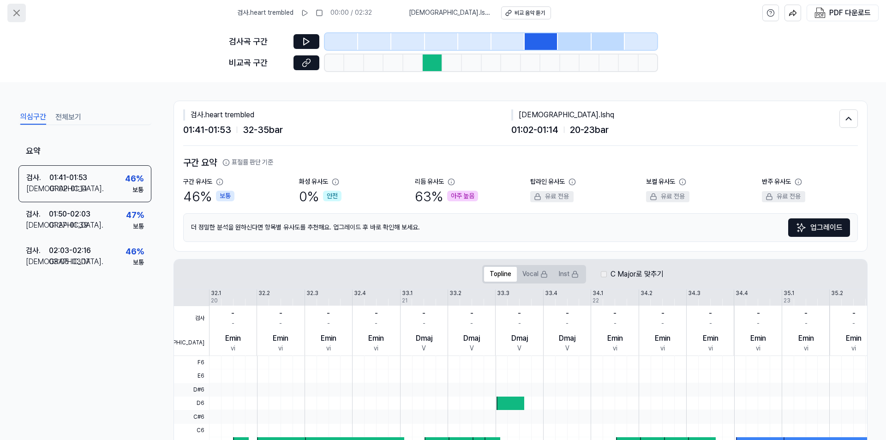
click at [17, 15] on icon at bounding box center [16, 12] width 11 height 11
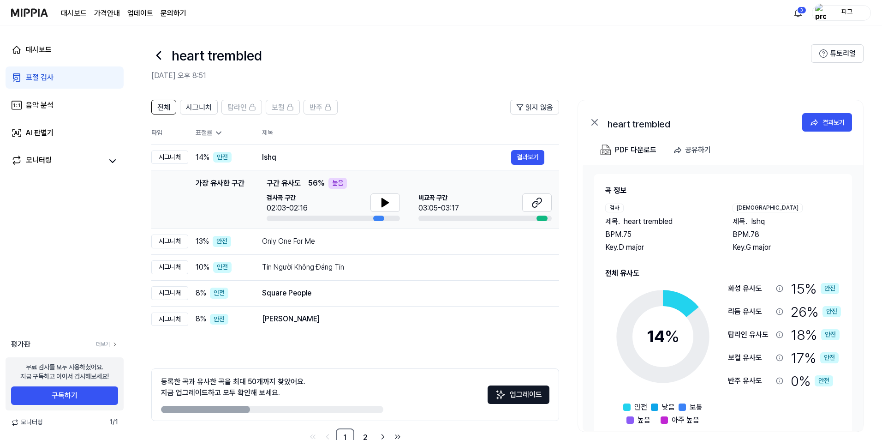
click at [46, 73] on div "표절 검사" at bounding box center [40, 77] width 28 height 11
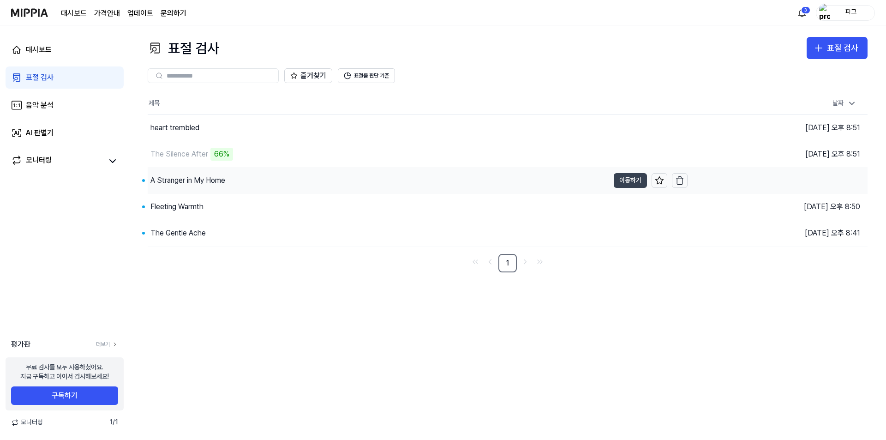
click at [442, 178] on button "이동하기" at bounding box center [630, 180] width 33 height 15
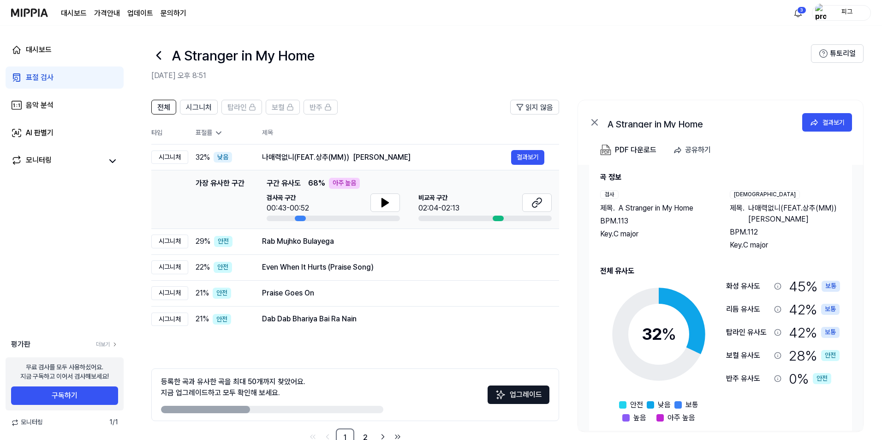
scroll to position [26, 0]
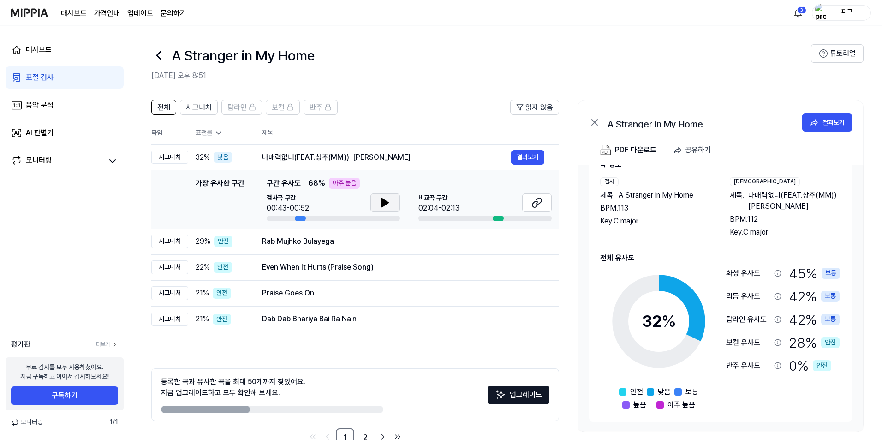
click at [375, 204] on button at bounding box center [385, 202] width 30 height 18
click at [442, 203] on icon at bounding box center [536, 202] width 11 height 11
click at [388, 203] on icon at bounding box center [387, 202] width 2 height 7
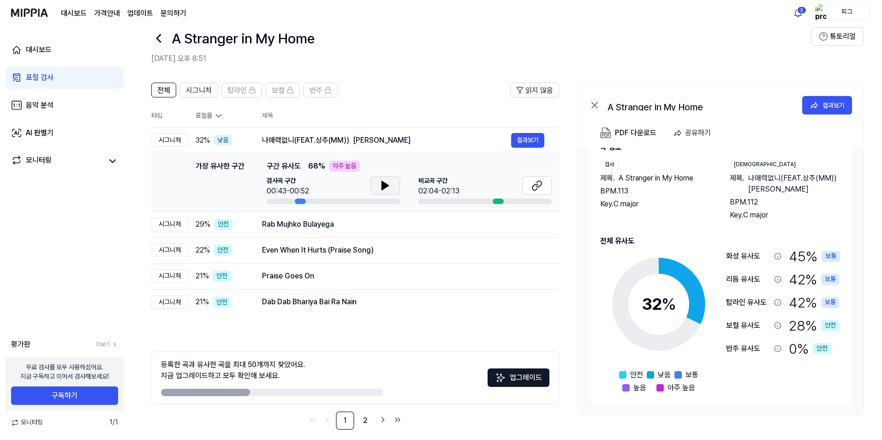
scroll to position [25, 0]
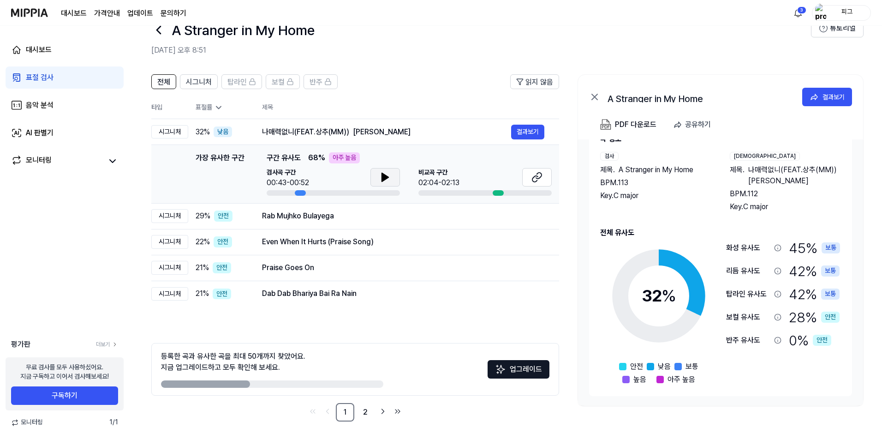
click at [442, 297] on span "%" at bounding box center [669, 296] width 15 height 20
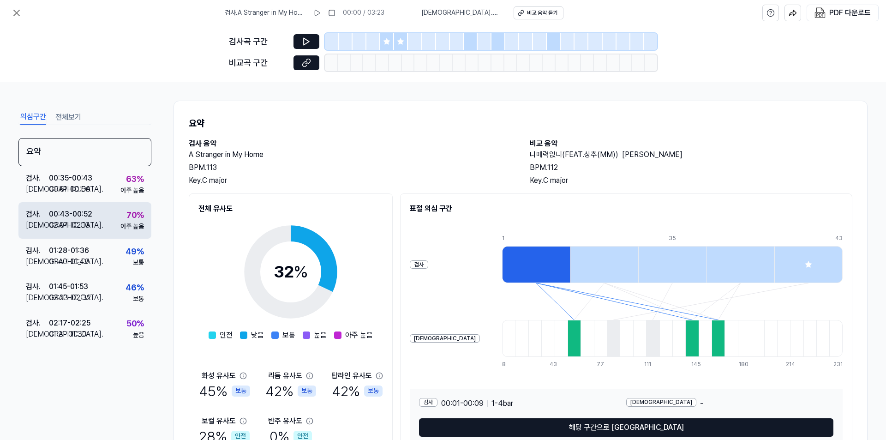
click at [93, 224] on div "검사 . 00:43 - 00:52 비교 . 02:04 - 02:13 70 % 아주 높음" at bounding box center [84, 220] width 133 height 36
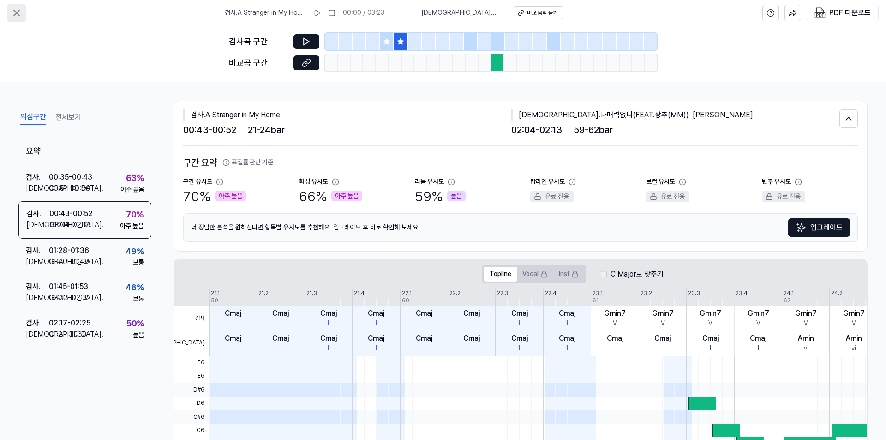
click at [17, 9] on icon at bounding box center [16, 12] width 11 height 11
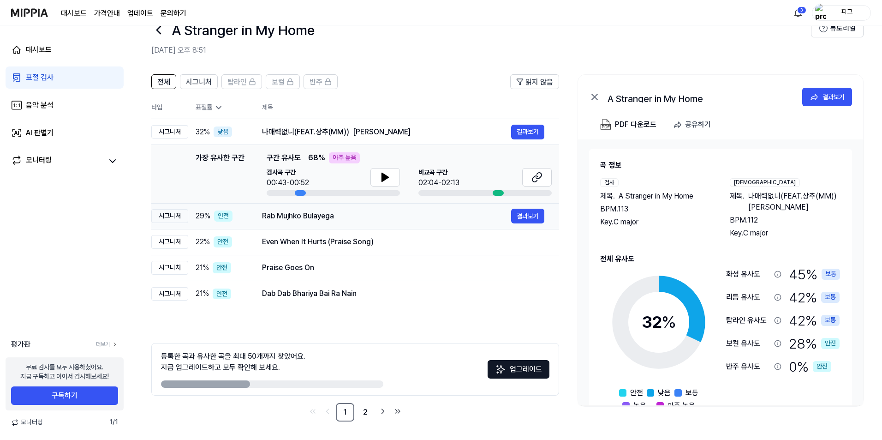
click at [307, 216] on div "Rab Mujhko Bulayega" at bounding box center [386, 215] width 249 height 11
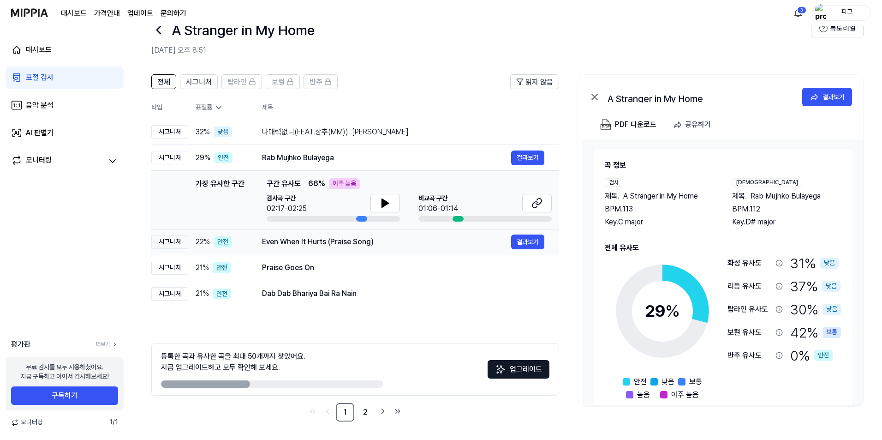
click at [312, 245] on div "Even When It Hurts (Praise Song)" at bounding box center [386, 241] width 249 height 11
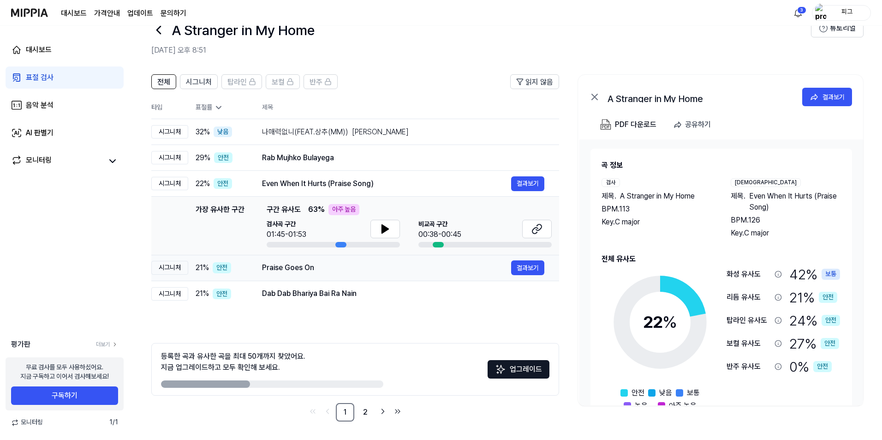
click at [301, 274] on div "Praise Goes On 결과보기" at bounding box center [403, 267] width 282 height 15
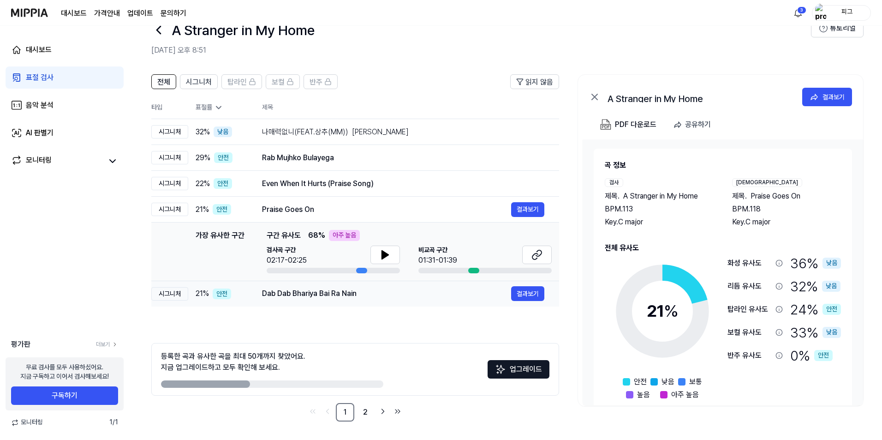
click at [313, 294] on div "Dab Dab Bhariya Bai Ra Nain" at bounding box center [386, 293] width 249 height 11
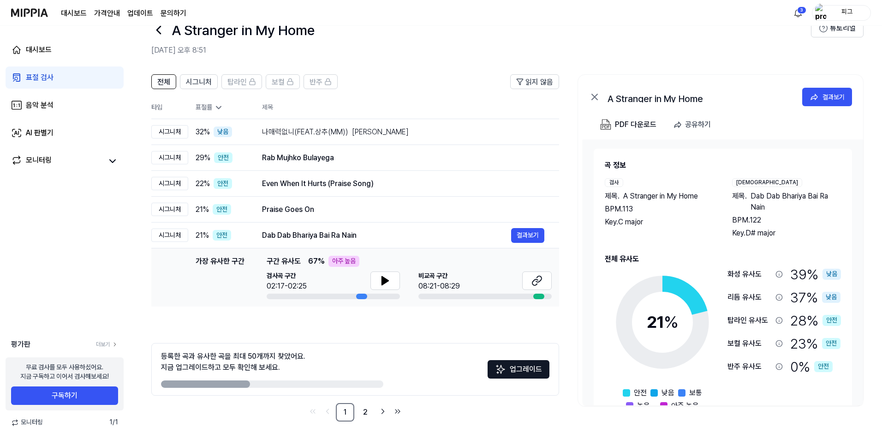
click at [222, 104] on icon at bounding box center [218, 107] width 9 height 9
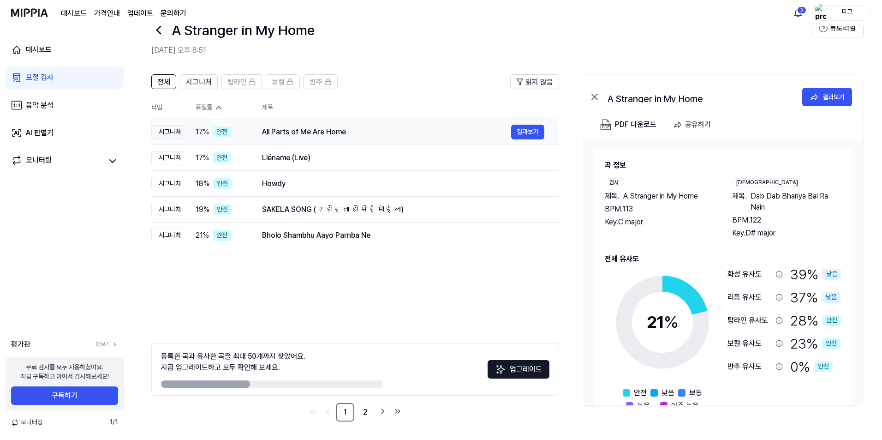
click at [296, 128] on div "All Parts of Me Are Home" at bounding box center [386, 131] width 249 height 11
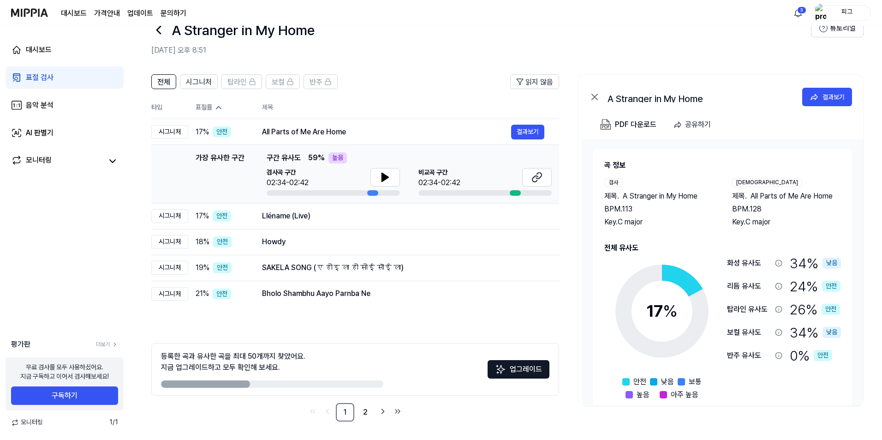
click at [216, 100] on th "표절률" at bounding box center [217, 107] width 59 height 23
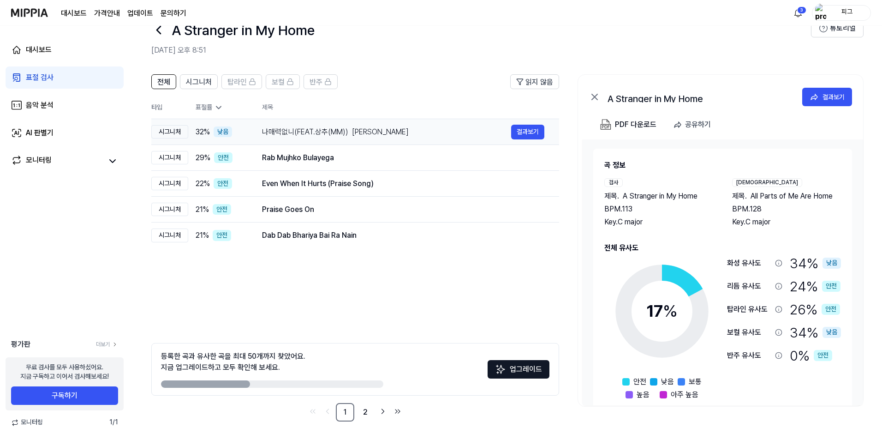
click at [286, 129] on div "나매력없니(FEAT.상추(MM)) [PERSON_NAME]" at bounding box center [386, 131] width 249 height 11
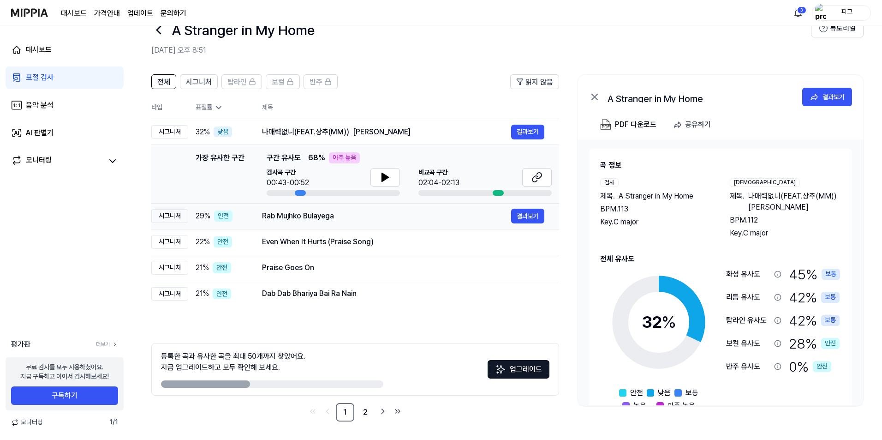
click at [295, 224] on td "Rab Mujhko Bulayega 결과보기" at bounding box center [403, 216] width 312 height 26
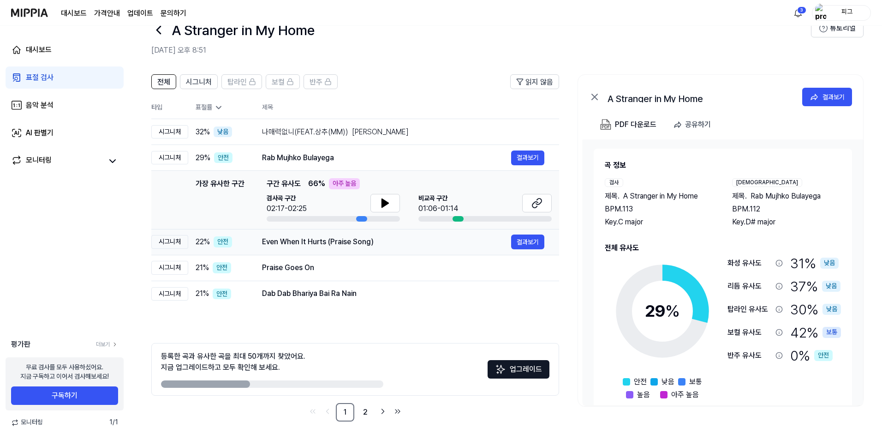
click at [297, 241] on div "Even When It Hurts (Praise Song)" at bounding box center [386, 241] width 249 height 11
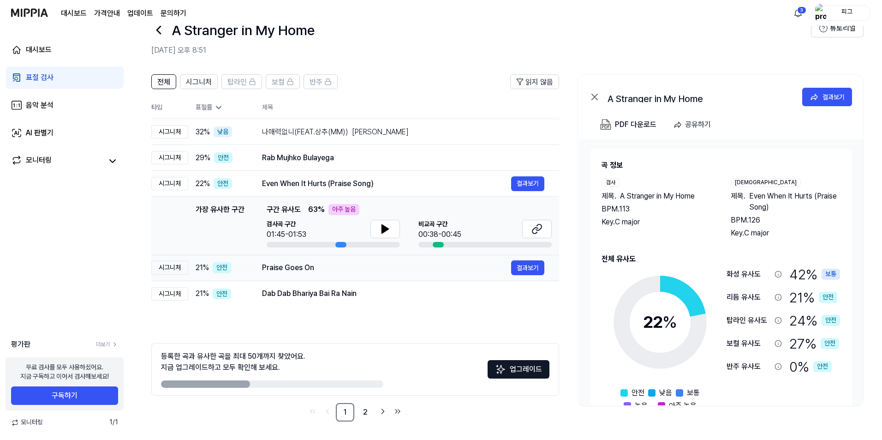
click at [297, 262] on div "Praise Goes On 결과보기" at bounding box center [403, 267] width 282 height 15
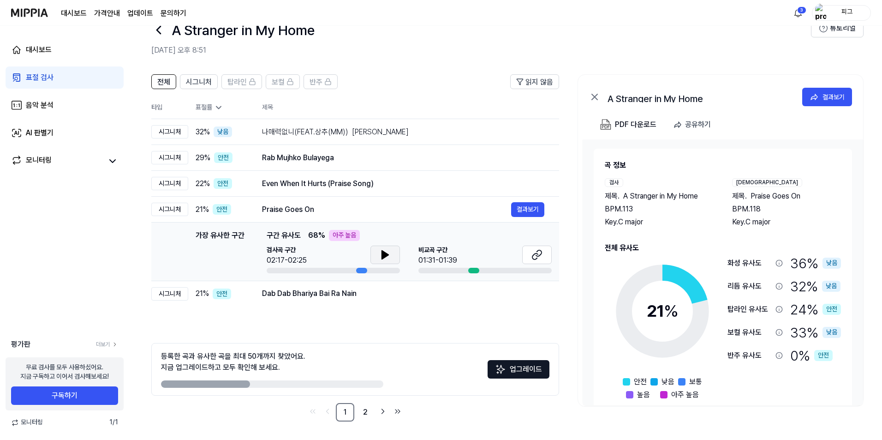
click at [380, 257] on icon at bounding box center [385, 254] width 11 height 11
click at [442, 255] on icon at bounding box center [539, 253] width 6 height 6
click at [393, 253] on button at bounding box center [385, 254] width 30 height 18
click at [42, 79] on div "표절 검사" at bounding box center [40, 77] width 28 height 11
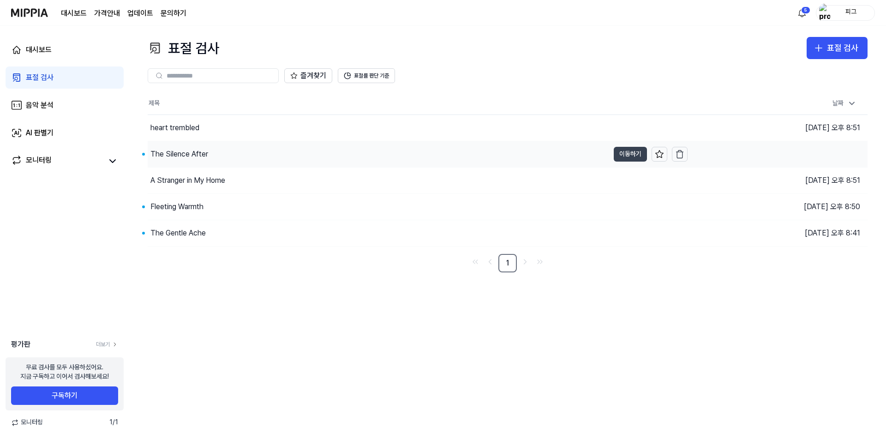
click at [442, 152] on button "이동하기" at bounding box center [630, 154] width 33 height 15
click at [442, 203] on button "이동하기" at bounding box center [630, 206] width 33 height 15
click at [442, 230] on button "이동하기" at bounding box center [630, 233] width 33 height 15
click at [366, 121] on div "heart trembled" at bounding box center [378, 128] width 461 height 26
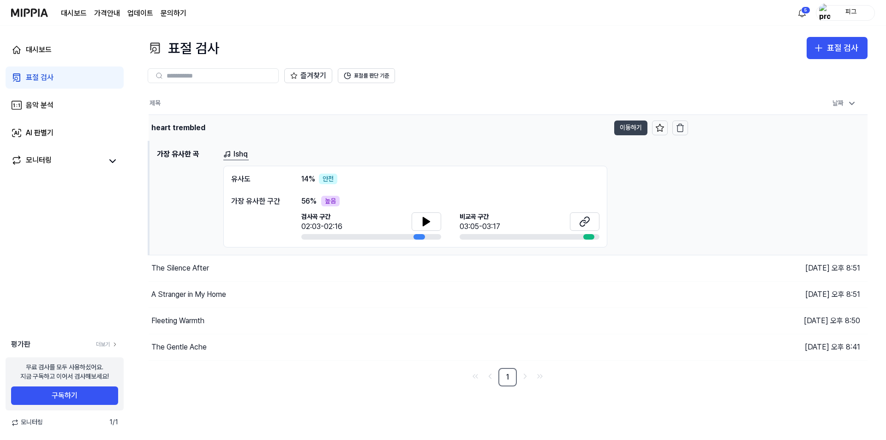
click at [442, 128] on button "이동하기" at bounding box center [630, 127] width 33 height 15
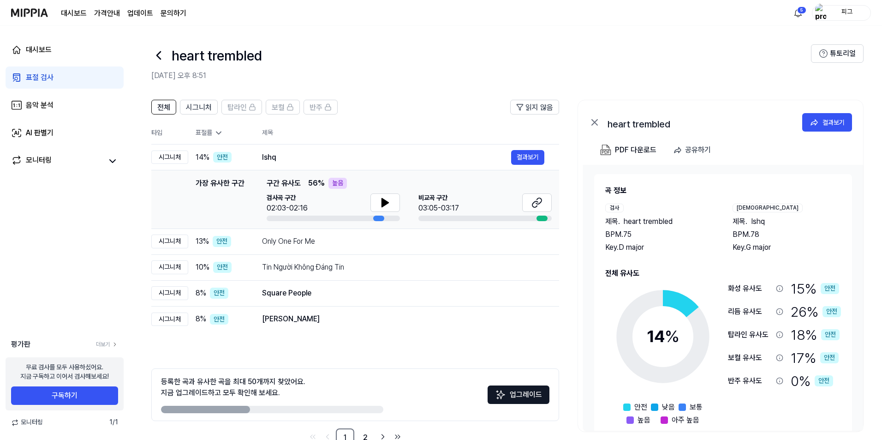
click at [39, 75] on div "표절 검사" at bounding box center [40, 77] width 28 height 11
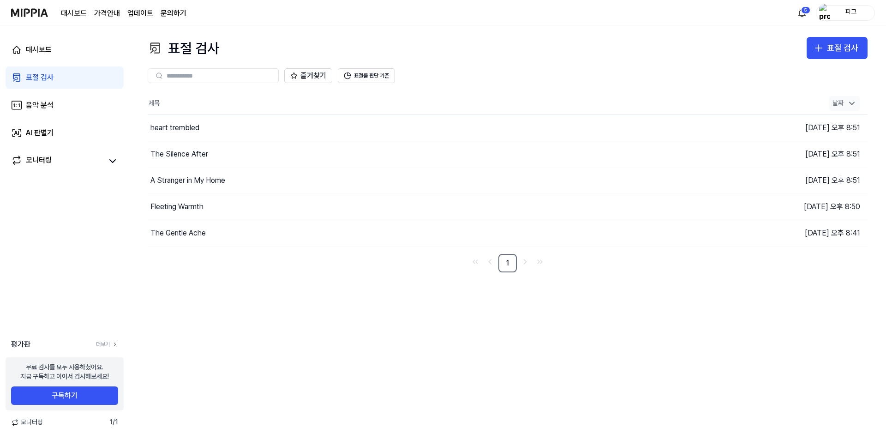
click at [442, 101] on icon at bounding box center [851, 103] width 9 height 9
click at [163, 133] on div "heart trembled" at bounding box center [174, 127] width 49 height 11
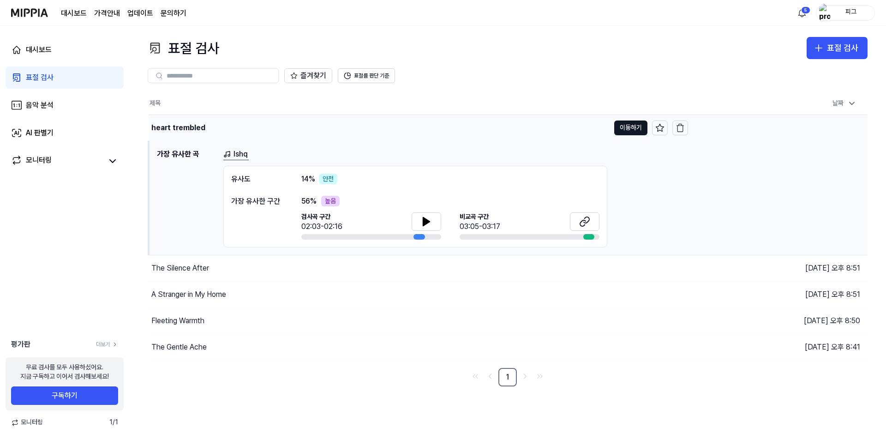
drag, startPoint x: 8, startPoint y: 1, endPoint x: 187, endPoint y: 136, distance: 224.0
click at [189, 149] on h1 "가장 유사한 곡" at bounding box center [186, 198] width 59 height 99
click at [186, 127] on div "heart trembled" at bounding box center [178, 127] width 54 height 11
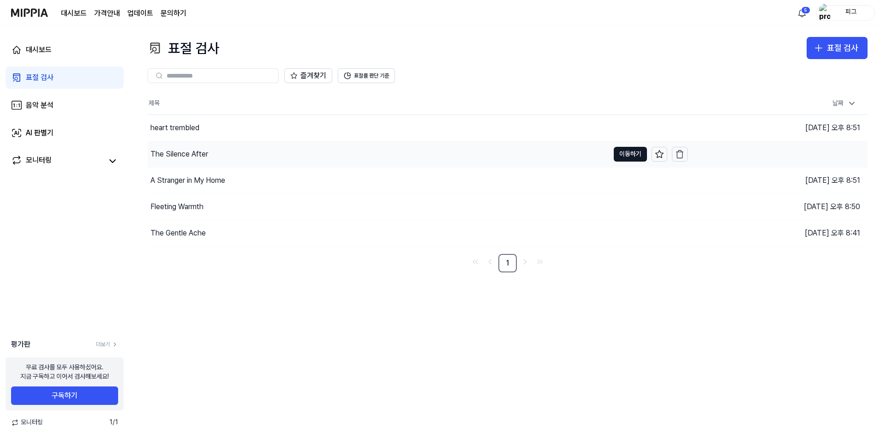
click at [224, 151] on div "The Silence After" at bounding box center [378, 154] width 461 height 26
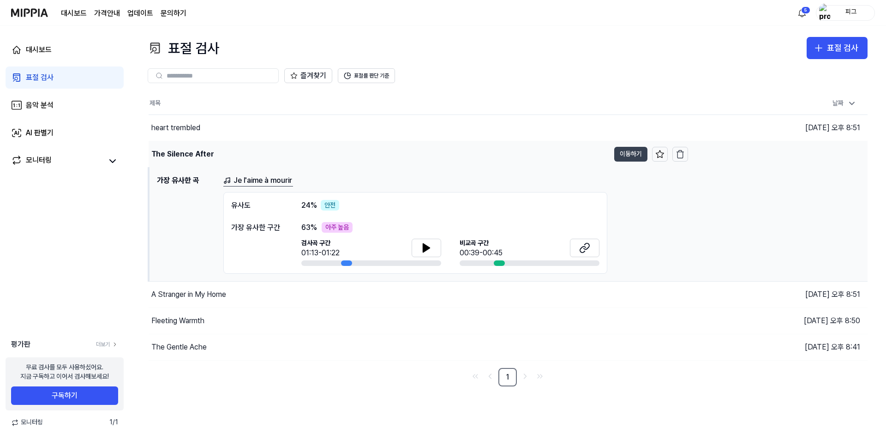
click at [442, 155] on button "이동하기" at bounding box center [630, 154] width 33 height 15
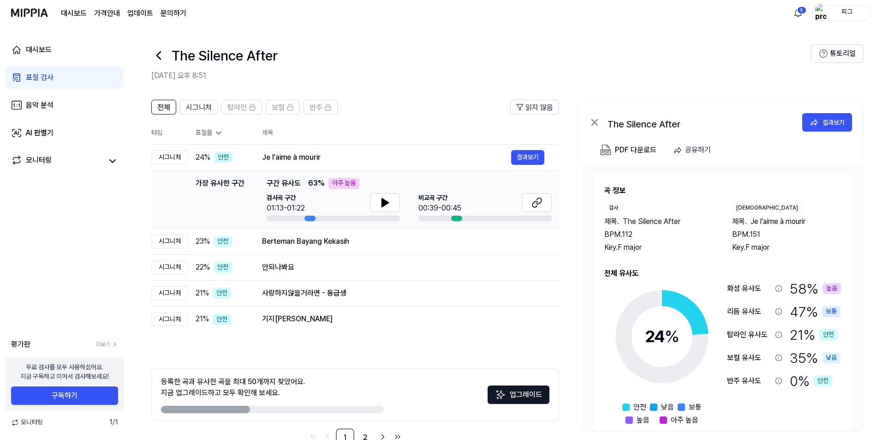
click at [155, 52] on icon at bounding box center [158, 55] width 15 height 15
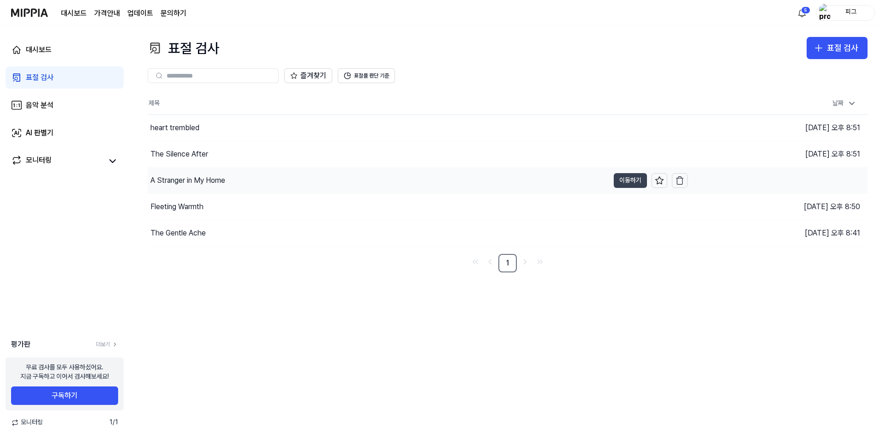
click at [442, 179] on button "이동하기" at bounding box center [630, 180] width 33 height 15
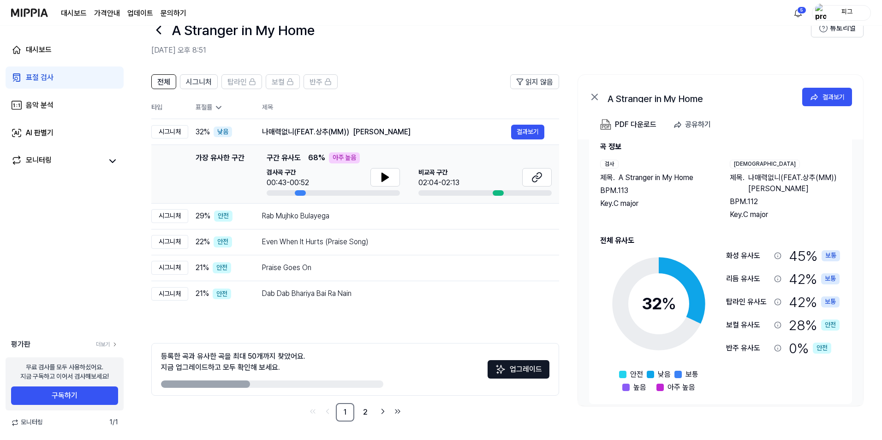
scroll to position [26, 0]
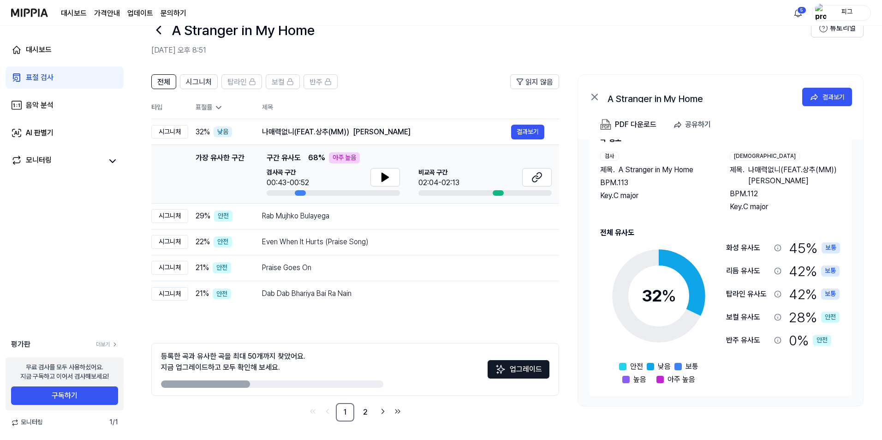
click at [442, 301] on div "32 %" at bounding box center [659, 295] width 35 height 25
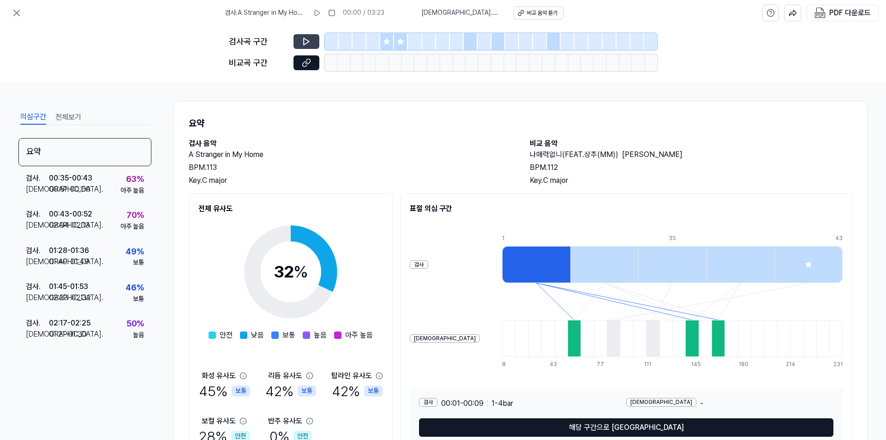
click at [302, 39] on icon at bounding box center [306, 41] width 9 height 9
click at [99, 189] on div "검사 . 00:35 - 00:43 비교 . 00:51 - 00:60 63 % 아주 높음" at bounding box center [84, 184] width 133 height 36
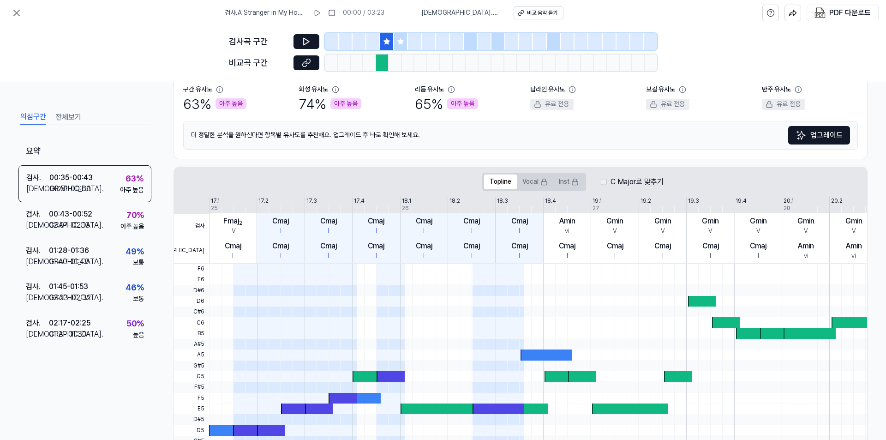
scroll to position [193, 0]
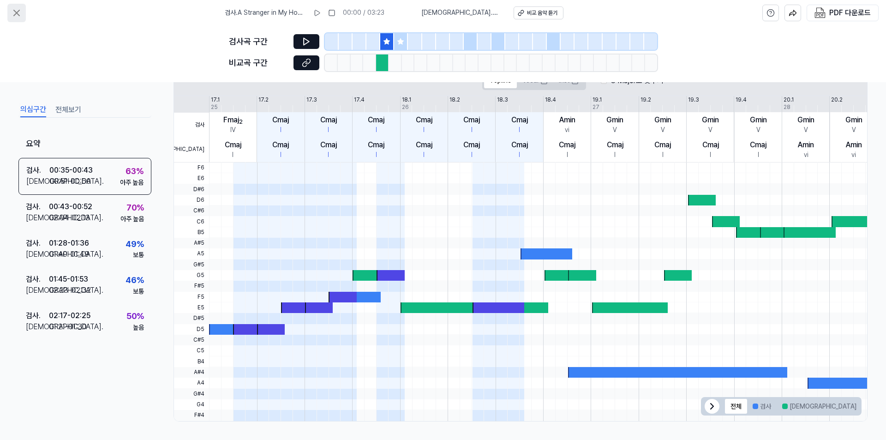
click at [9, 12] on button at bounding box center [16, 13] width 18 height 18
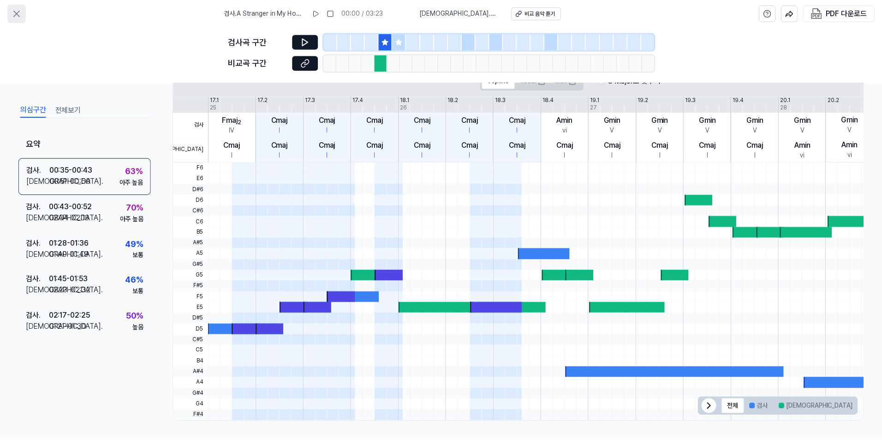
scroll to position [25, 0]
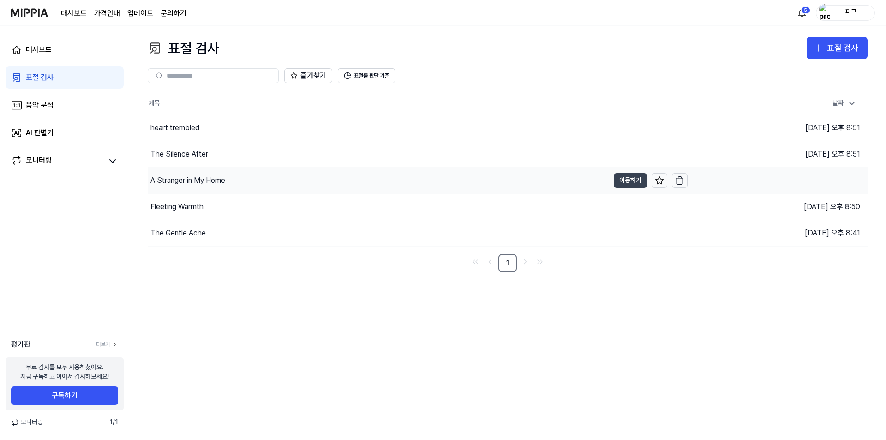
click at [442, 179] on button "이동하기" at bounding box center [630, 180] width 33 height 15
click at [442, 205] on button "이동하기" at bounding box center [630, 206] width 33 height 15
click at [442, 233] on button "이동하기" at bounding box center [630, 233] width 33 height 15
click at [15, 14] on img at bounding box center [29, 12] width 37 height 25
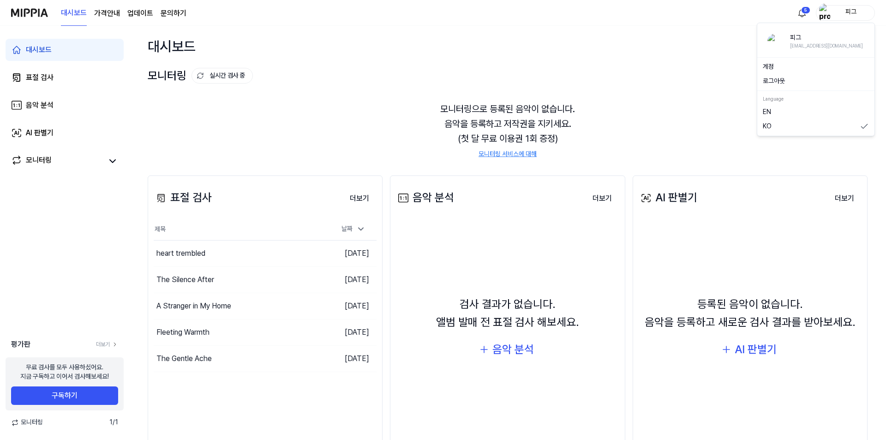
click at [442, 11] on div "피그" at bounding box center [851, 12] width 36 height 10
click at [442, 84] on button "로그아웃" at bounding box center [816, 81] width 106 height 9
